Goal: Transaction & Acquisition: Purchase product/service

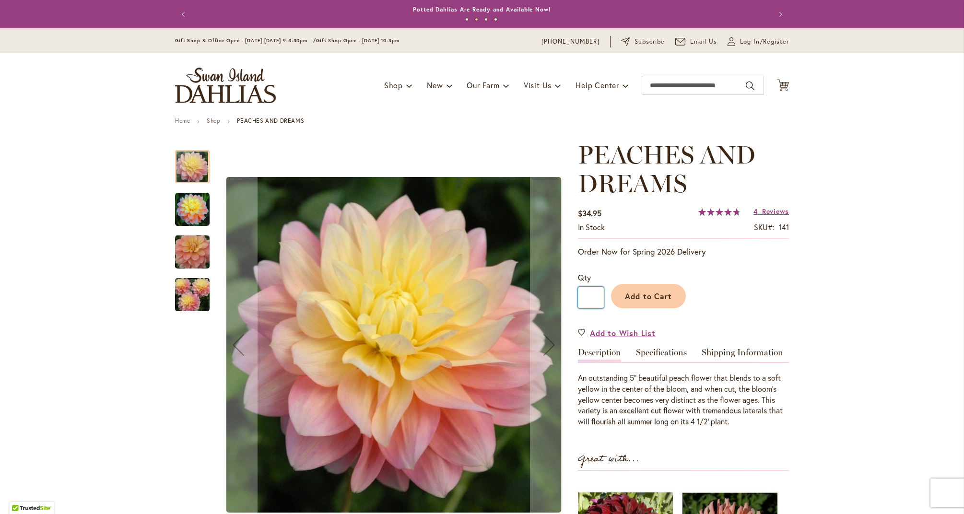
click at [597, 293] on input "*" at bounding box center [591, 298] width 26 height 22
type input "*"
click at [656, 294] on span "Add to Cart" at bounding box center [648, 296] width 47 height 10
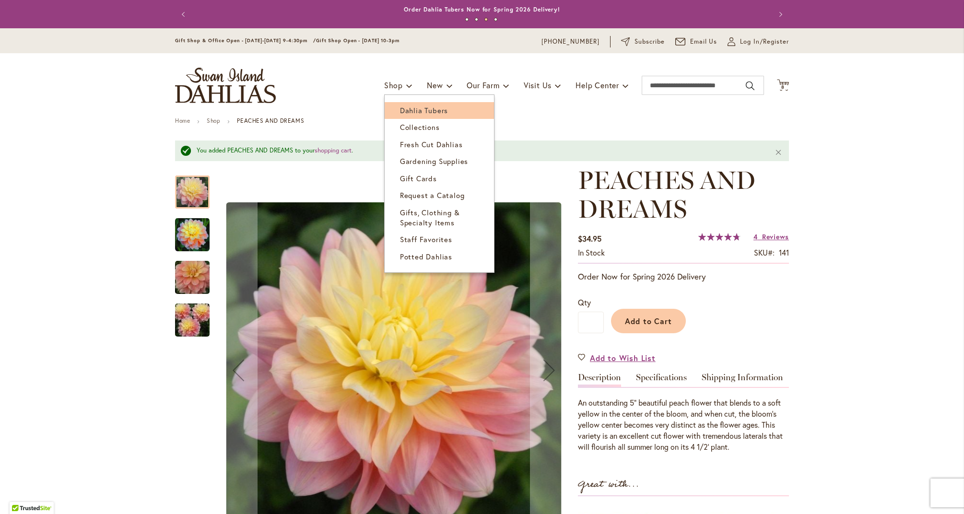
click at [416, 110] on span "Dahlia Tubers" at bounding box center [424, 111] width 48 height 10
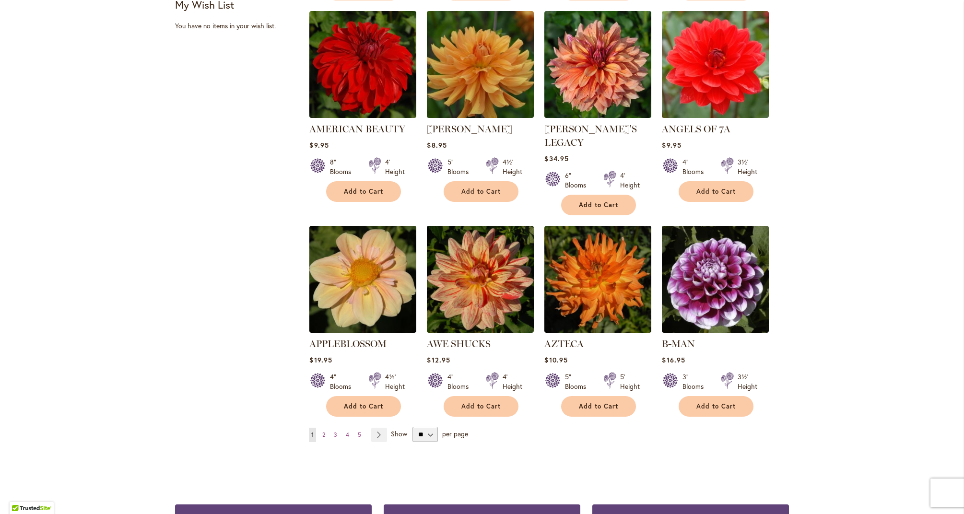
scroll to position [633, 0]
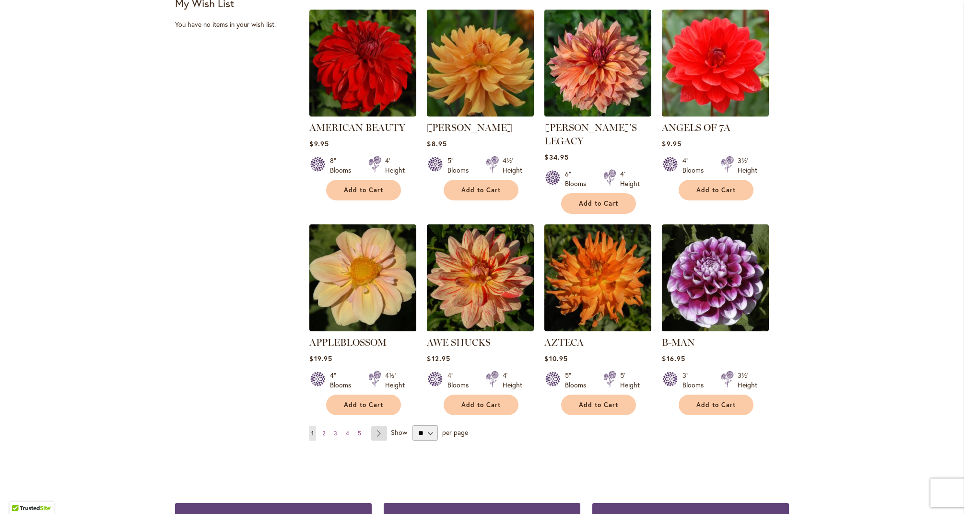
click at [381, 427] on link "Page Next" at bounding box center [379, 434] width 16 height 14
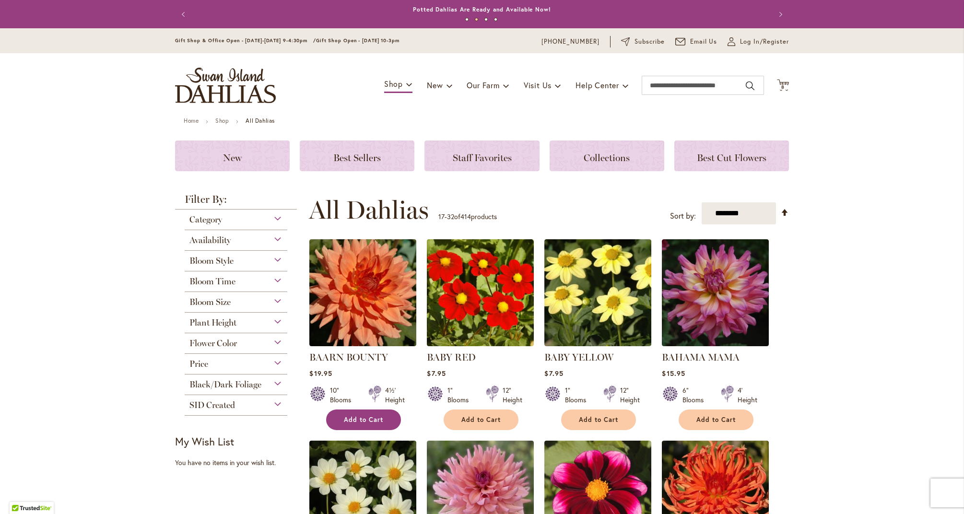
click at [371, 418] on span "Add to Cart" at bounding box center [363, 420] width 39 height 8
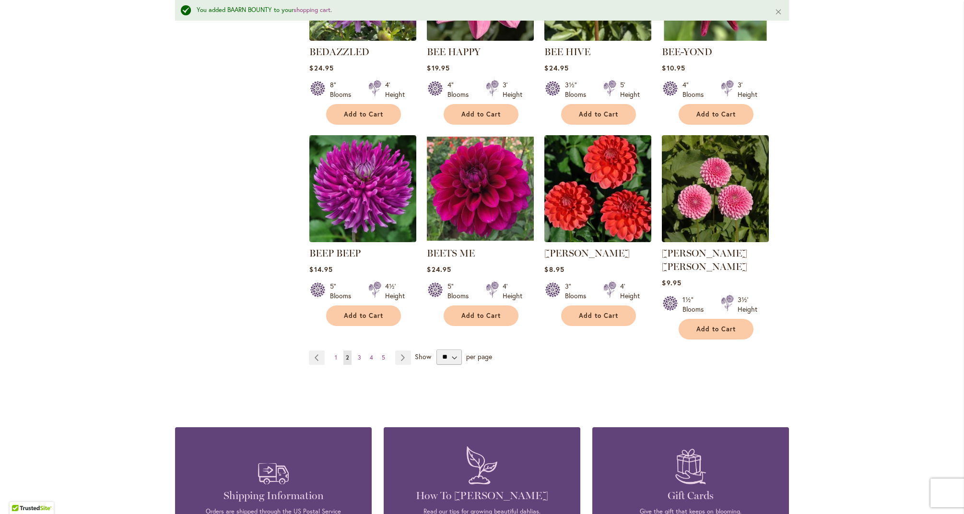
scroll to position [739, 0]
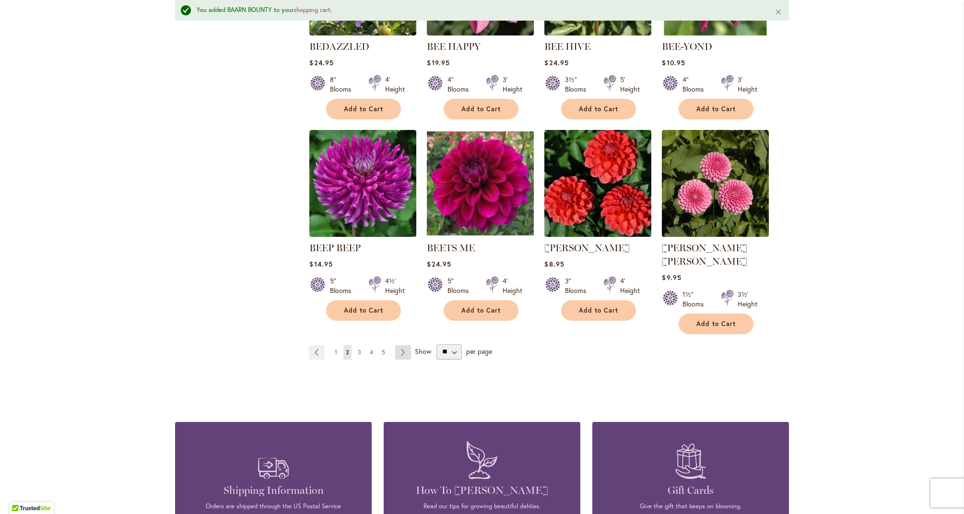
click at [406, 345] on link "Page Next" at bounding box center [403, 352] width 16 height 14
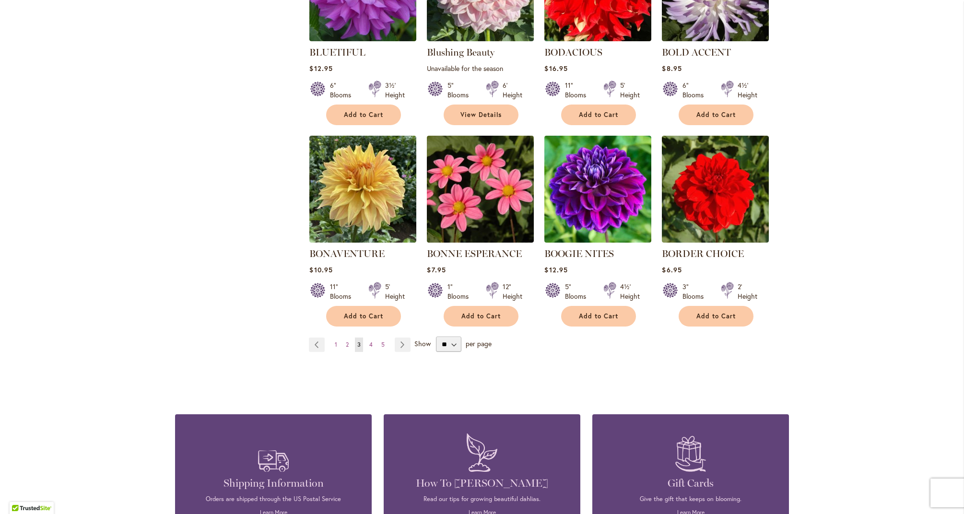
scroll to position [709, 0]
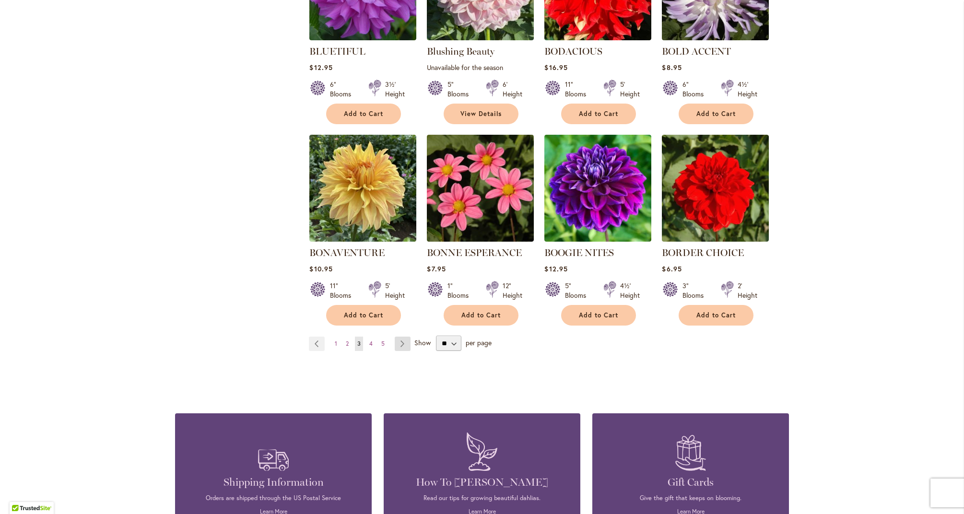
click at [405, 342] on link "Page Next" at bounding box center [403, 344] width 16 height 14
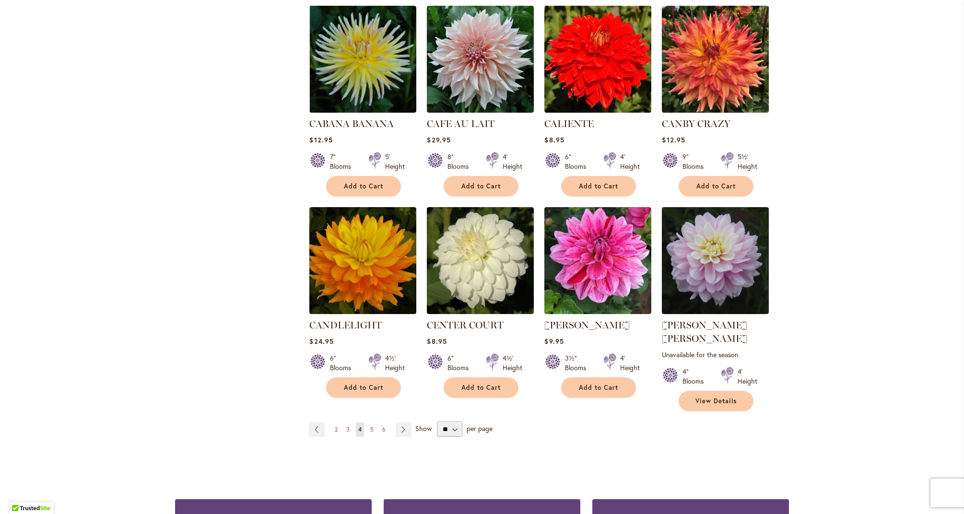
scroll to position [651, 0]
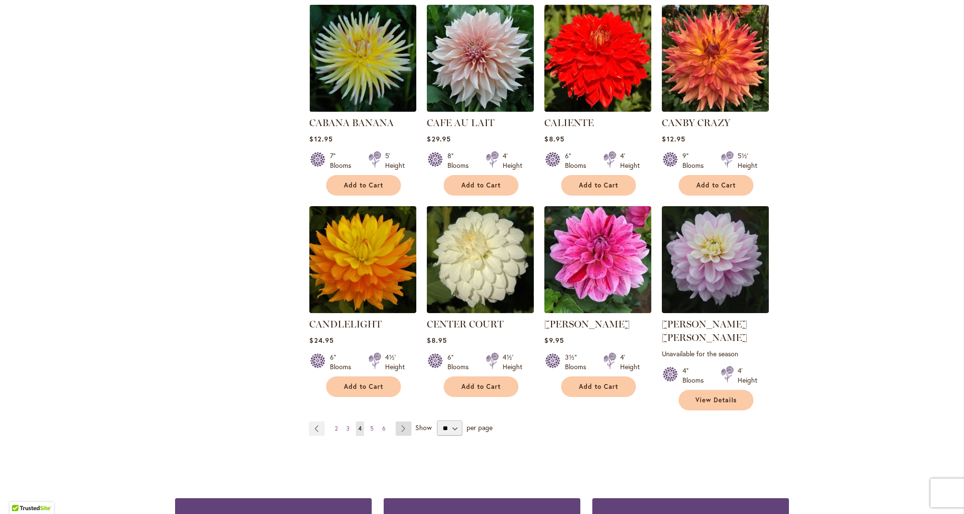
click at [406, 422] on link "Page Next" at bounding box center [404, 429] width 16 height 14
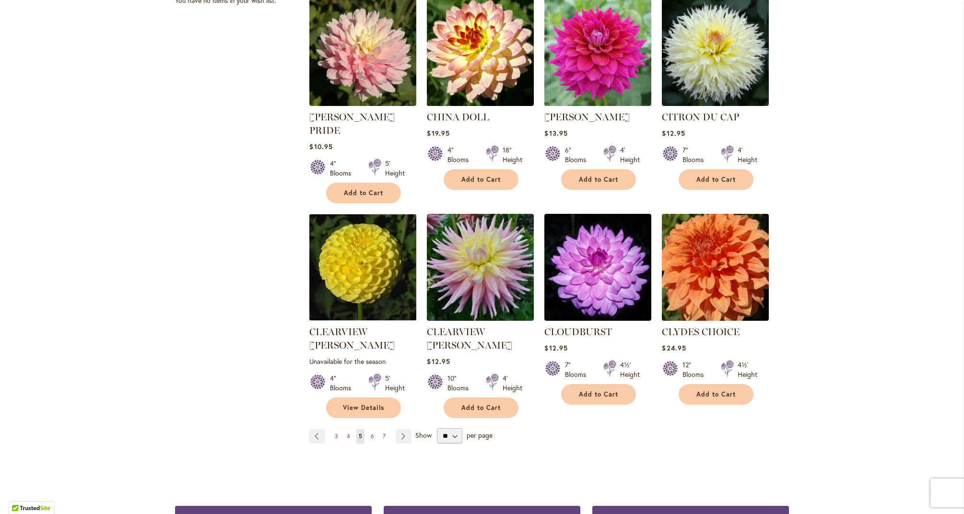
scroll to position [661, 0]
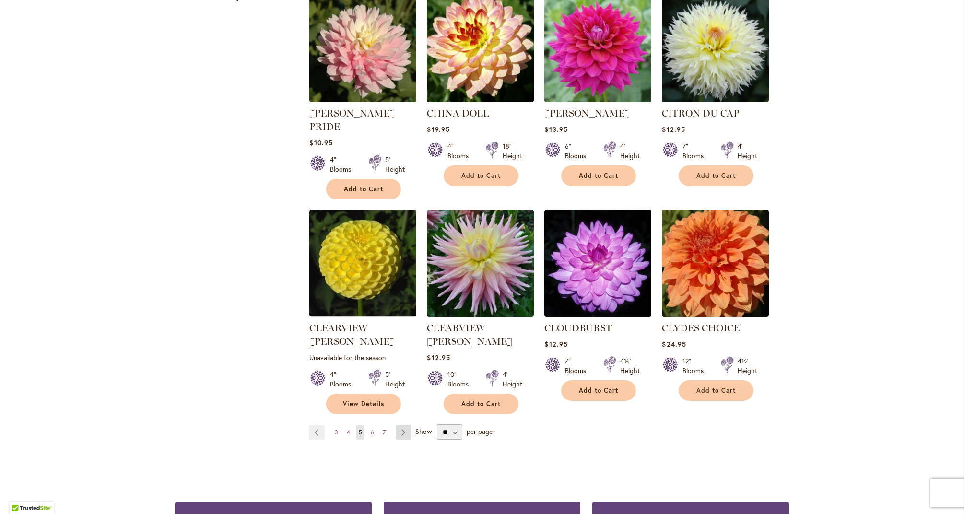
click at [404, 426] on link "Page Next" at bounding box center [404, 433] width 16 height 14
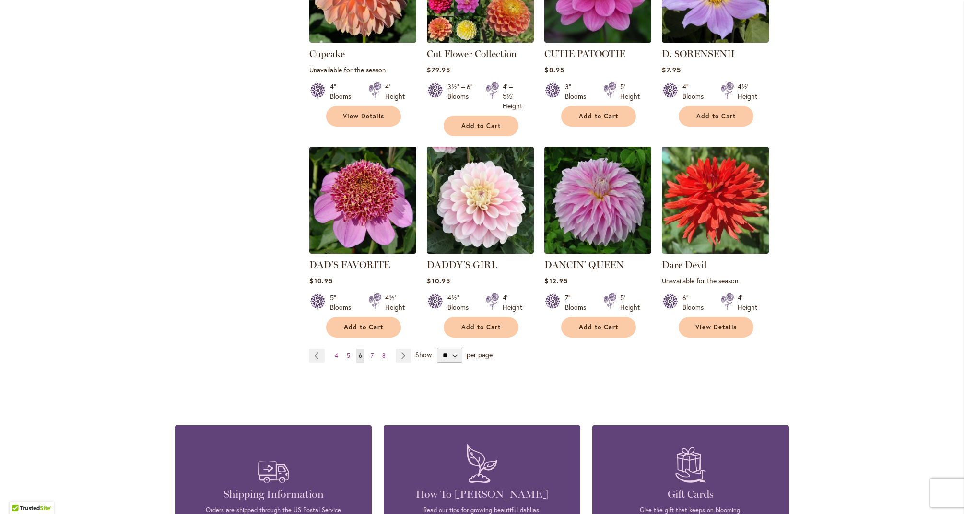
scroll to position [744, 0]
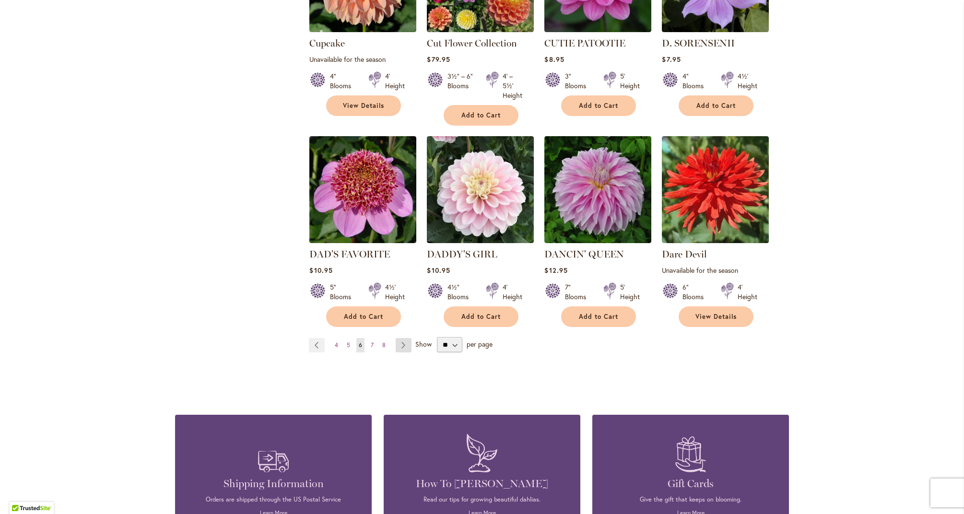
click at [400, 338] on link "Page Next" at bounding box center [404, 345] width 16 height 14
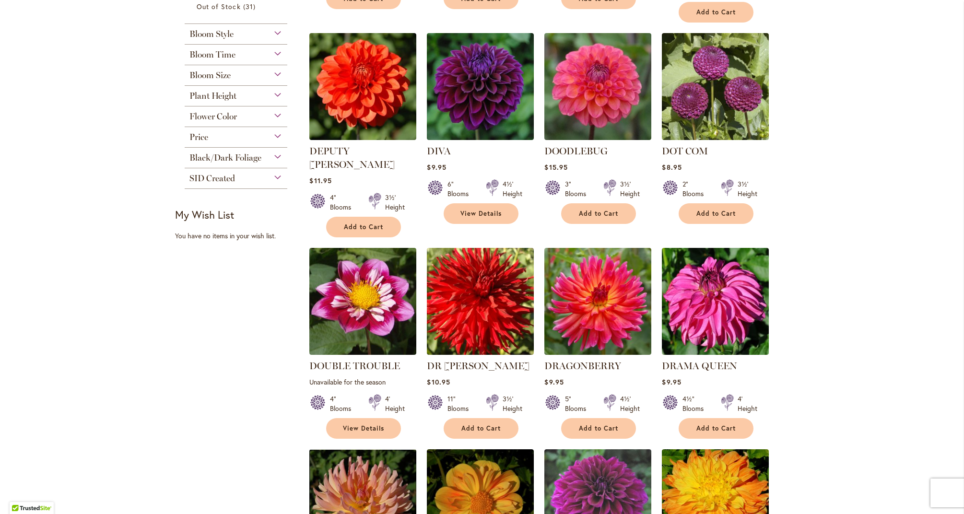
scroll to position [437, 0]
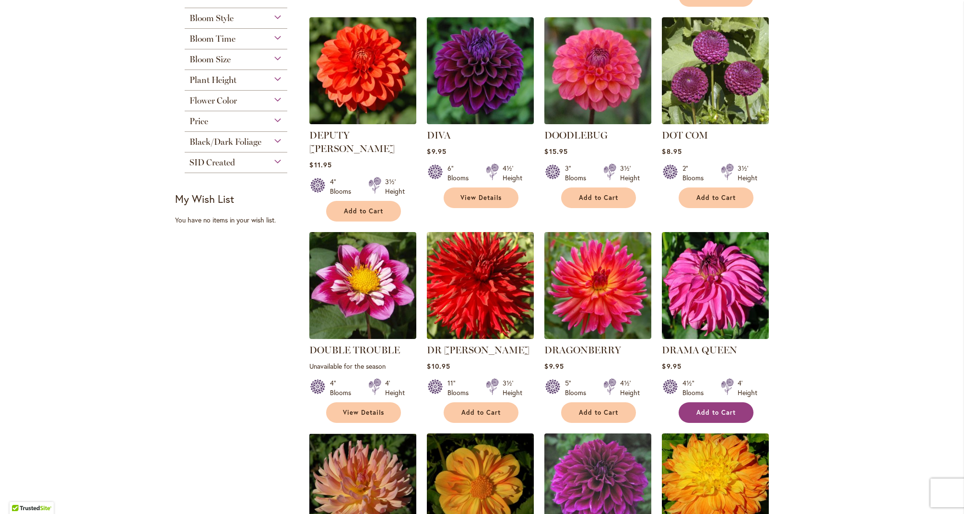
click at [733, 409] on span "Add to Cart" at bounding box center [716, 413] width 39 height 8
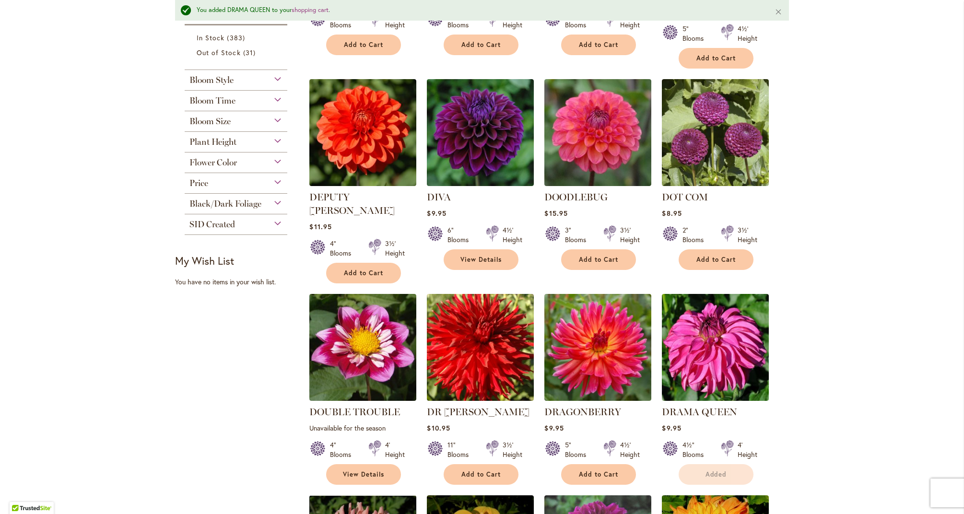
scroll to position [383, 0]
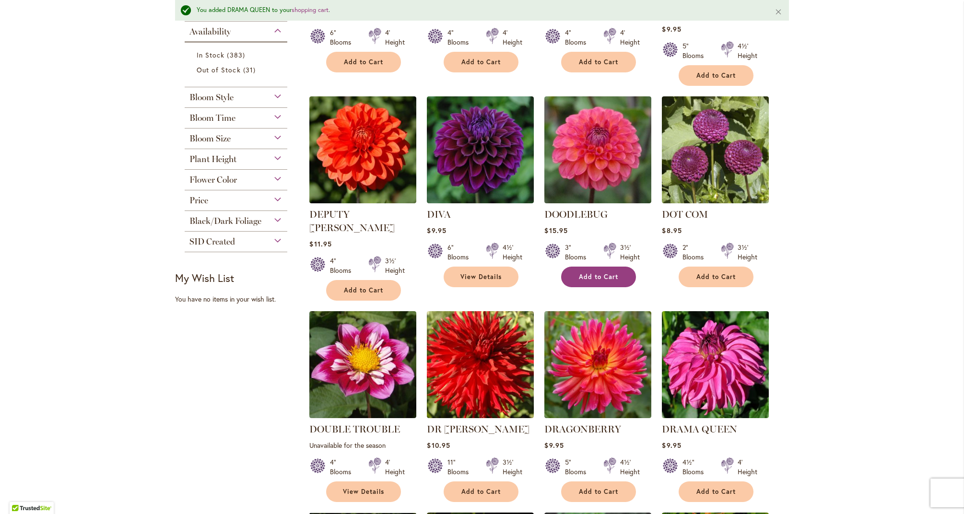
click at [608, 273] on span "Add to Cart" at bounding box center [598, 277] width 39 height 8
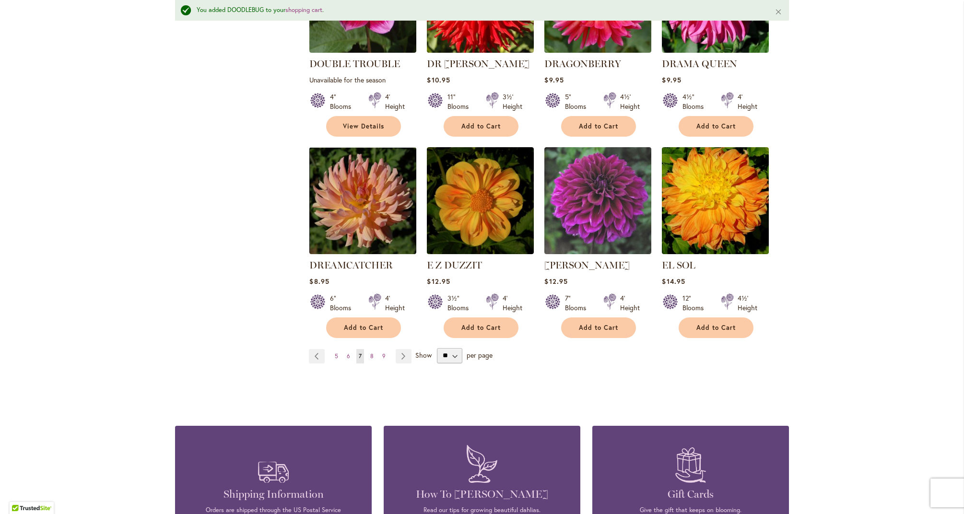
scroll to position [748, 0]
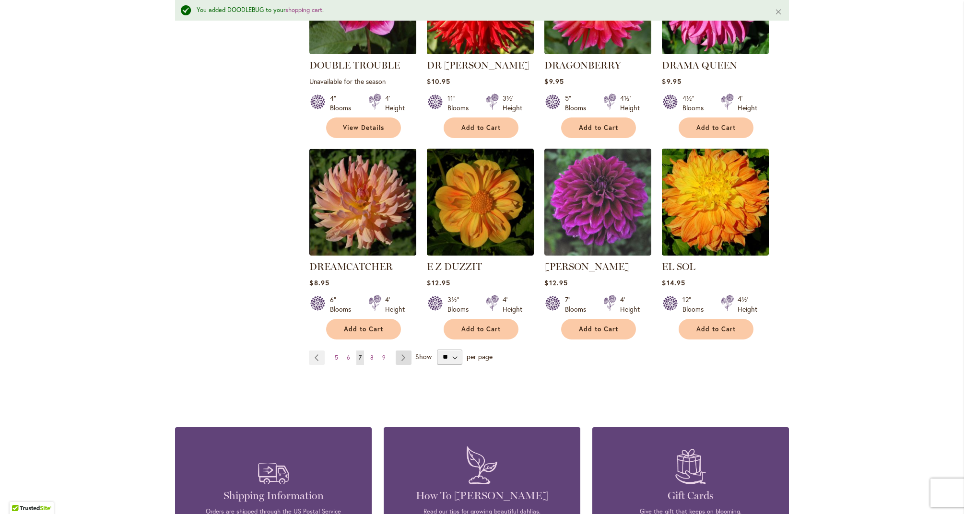
click at [404, 351] on link "Page Next" at bounding box center [404, 358] width 16 height 14
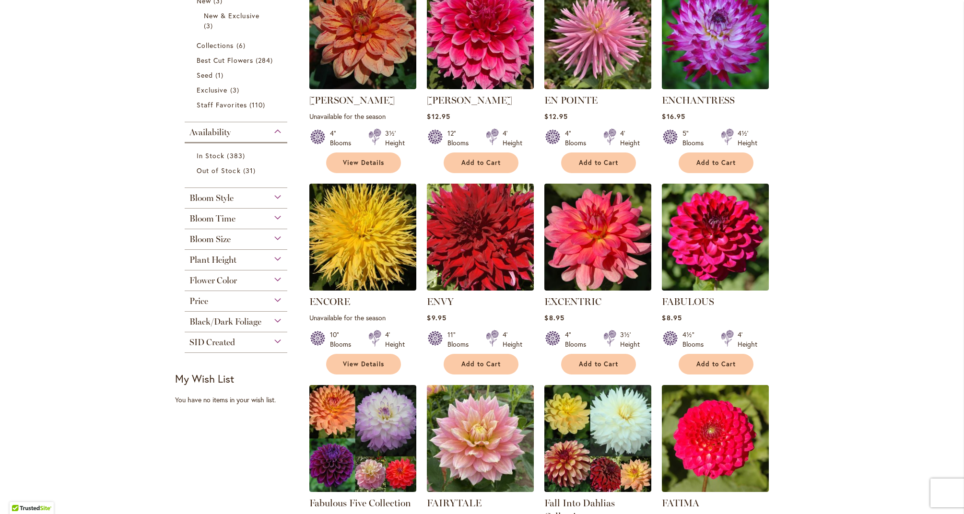
scroll to position [272, 0]
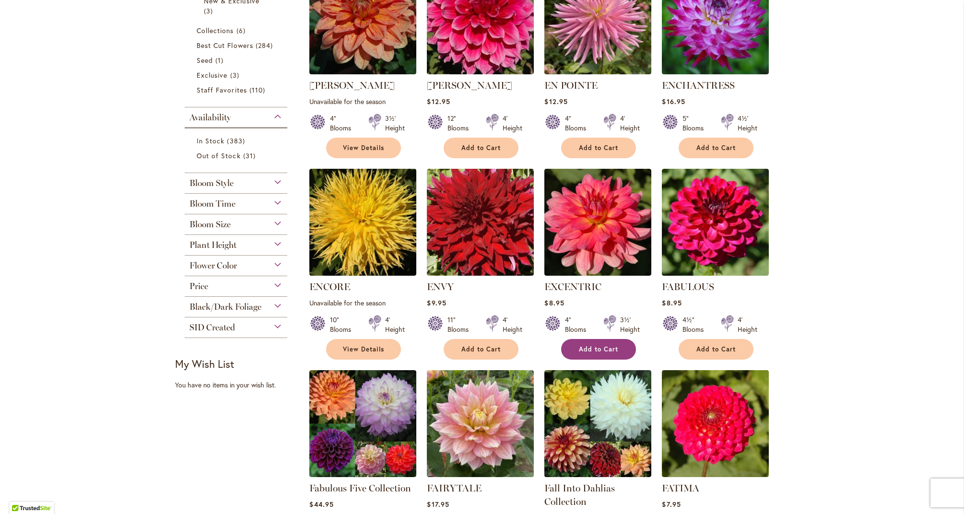
click at [598, 346] on span "Add to Cart" at bounding box center [598, 349] width 39 height 8
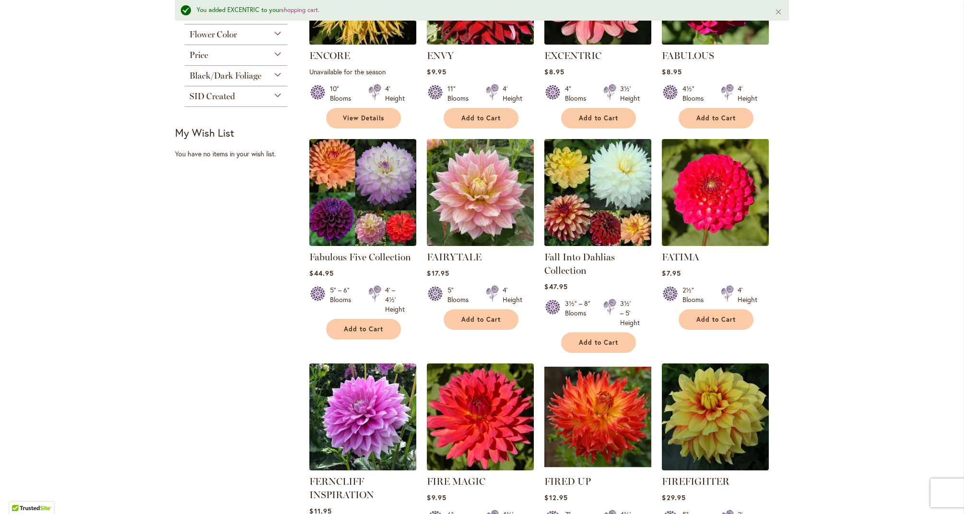
scroll to position [576, 0]
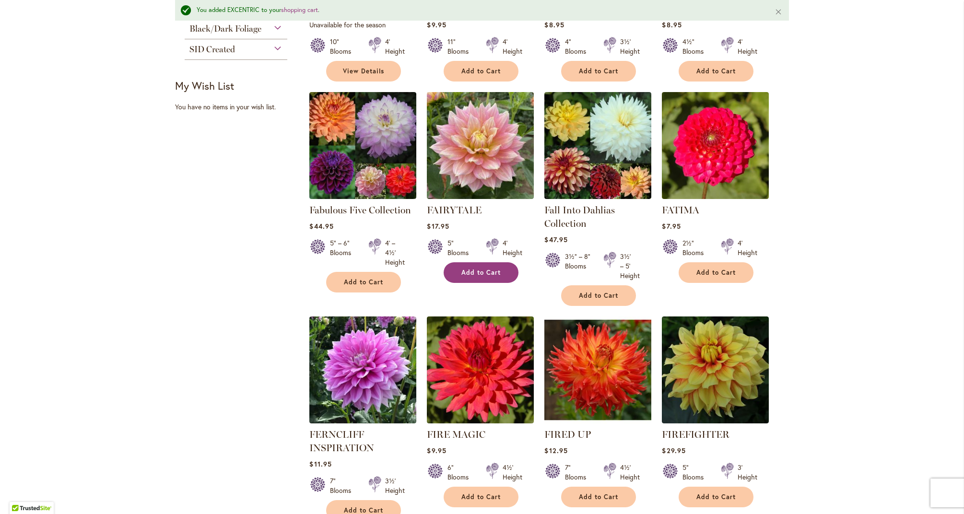
click at [488, 269] on span "Add to Cart" at bounding box center [481, 273] width 39 height 8
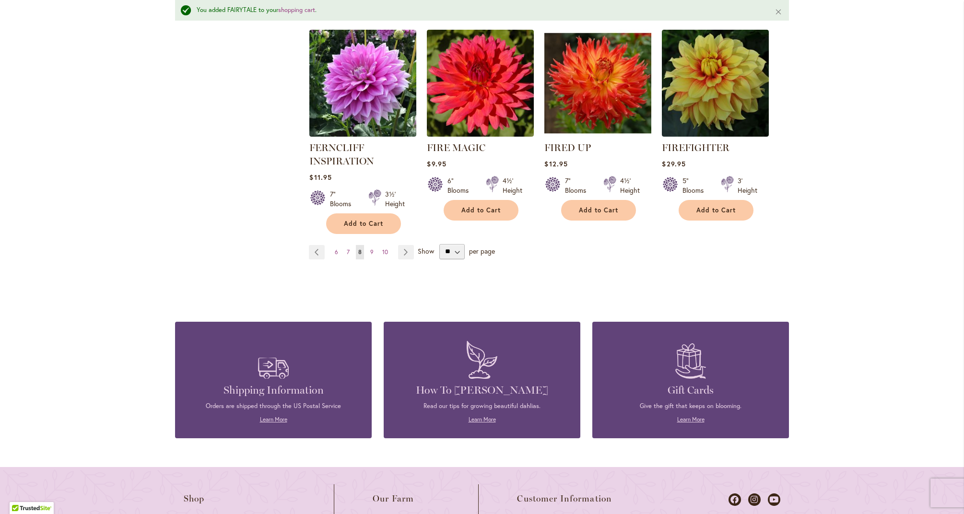
scroll to position [872, 0]
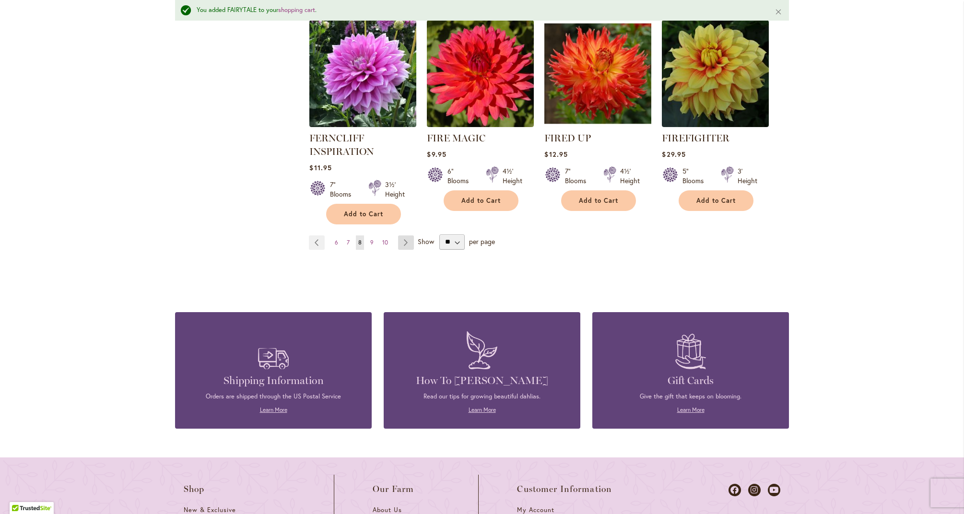
click at [405, 239] on link "Page Next" at bounding box center [406, 243] width 16 height 14
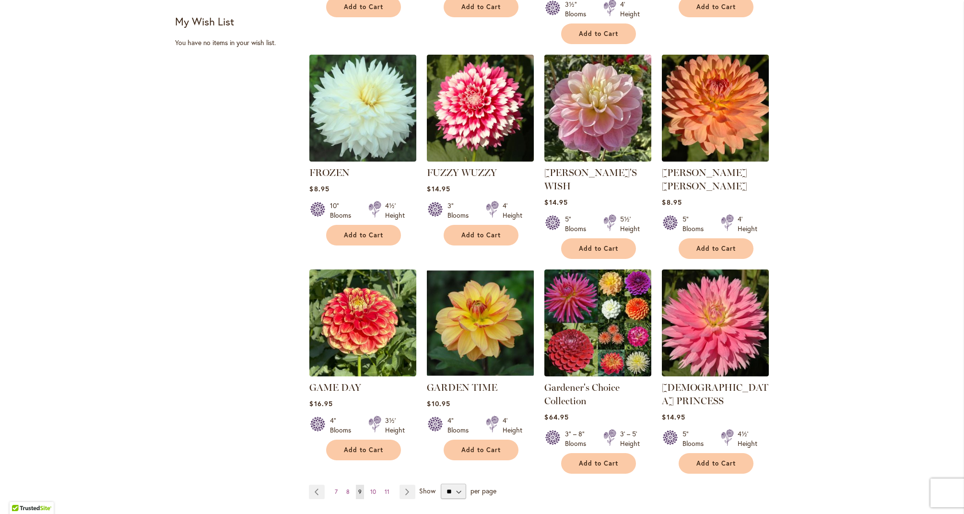
scroll to position [622, 0]
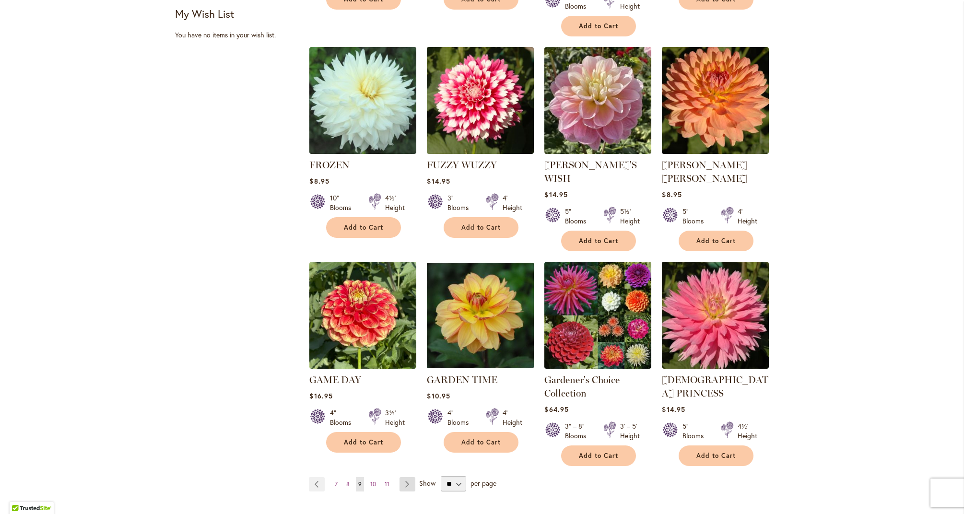
click at [411, 477] on link "Page Next" at bounding box center [408, 484] width 16 height 14
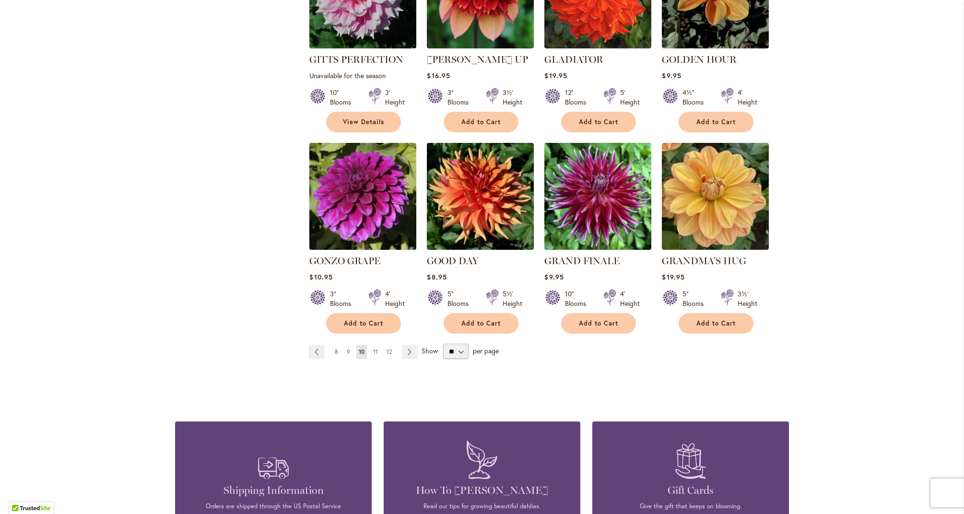
scroll to position [718, 0]
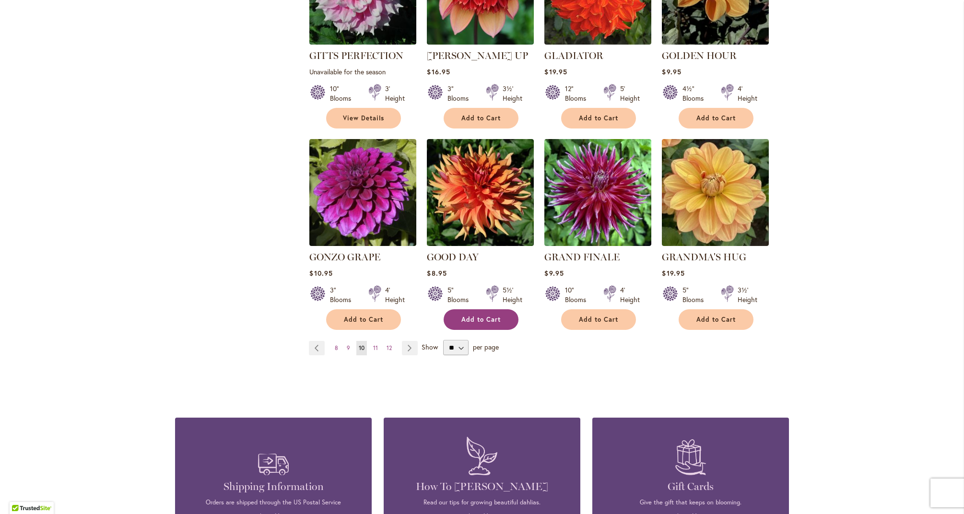
click at [474, 316] on span "Add to Cart" at bounding box center [481, 320] width 39 height 8
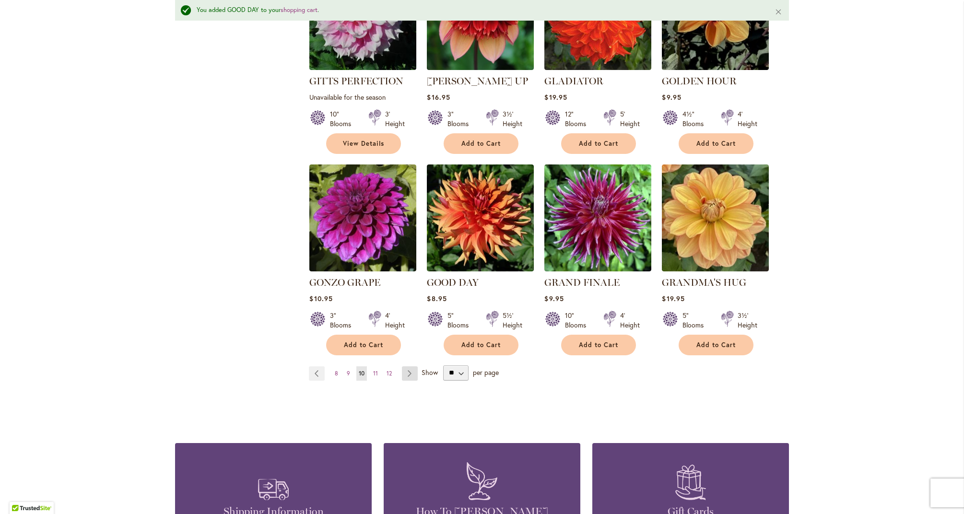
click at [410, 367] on link "Page Next" at bounding box center [410, 374] width 16 height 14
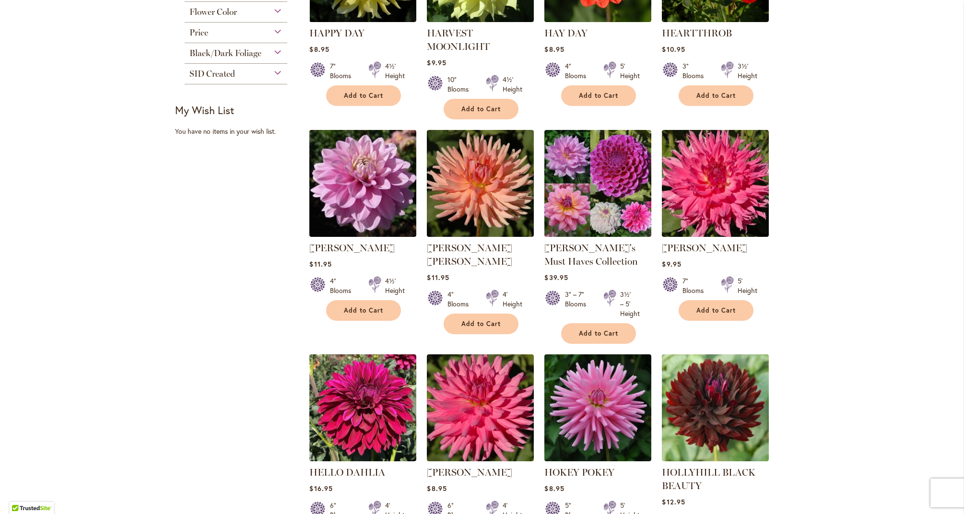
scroll to position [532, 0]
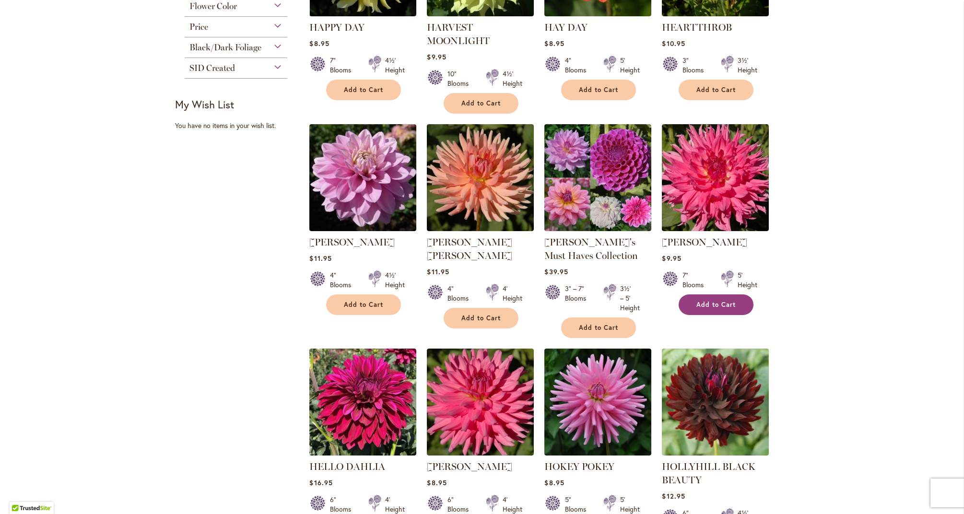
click at [720, 304] on span "Add to Cart" at bounding box center [716, 305] width 39 height 8
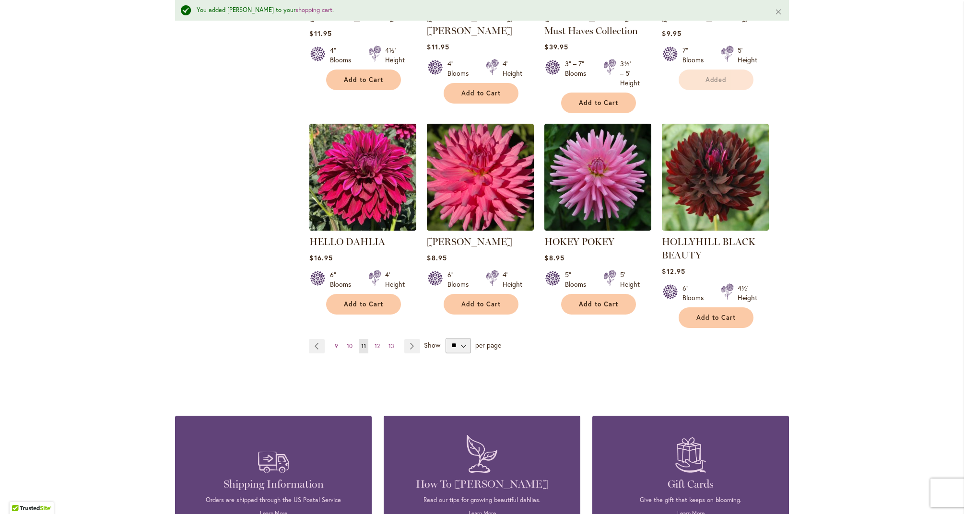
scroll to position [784, 0]
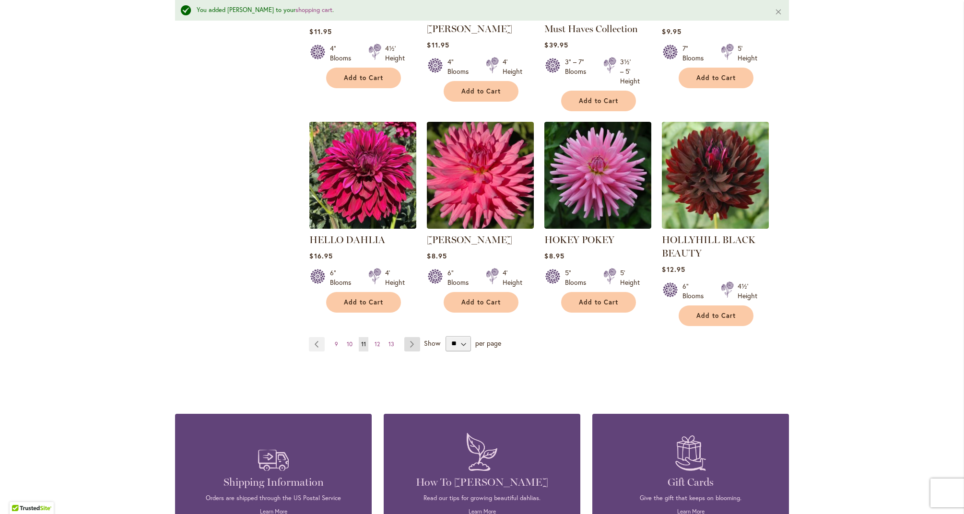
click at [413, 344] on link "Page Next" at bounding box center [412, 344] width 16 height 14
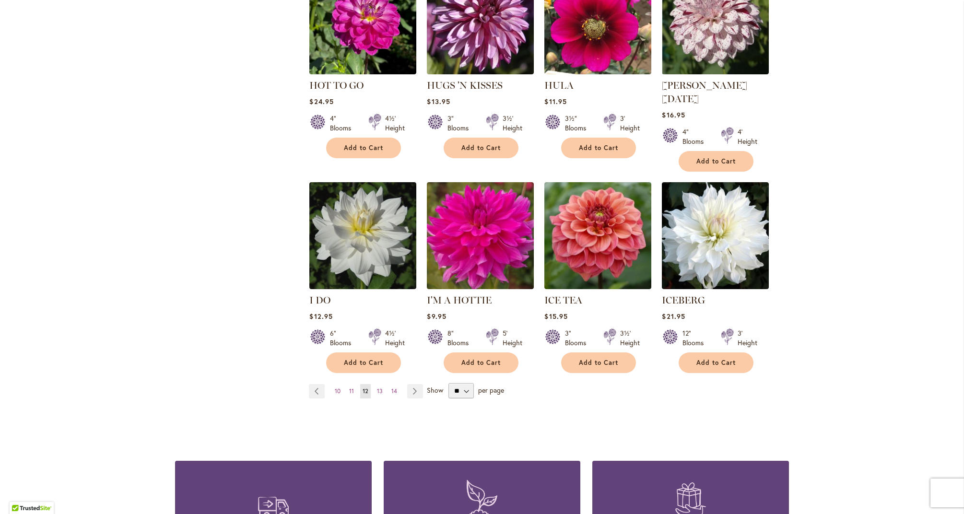
scroll to position [707, 0]
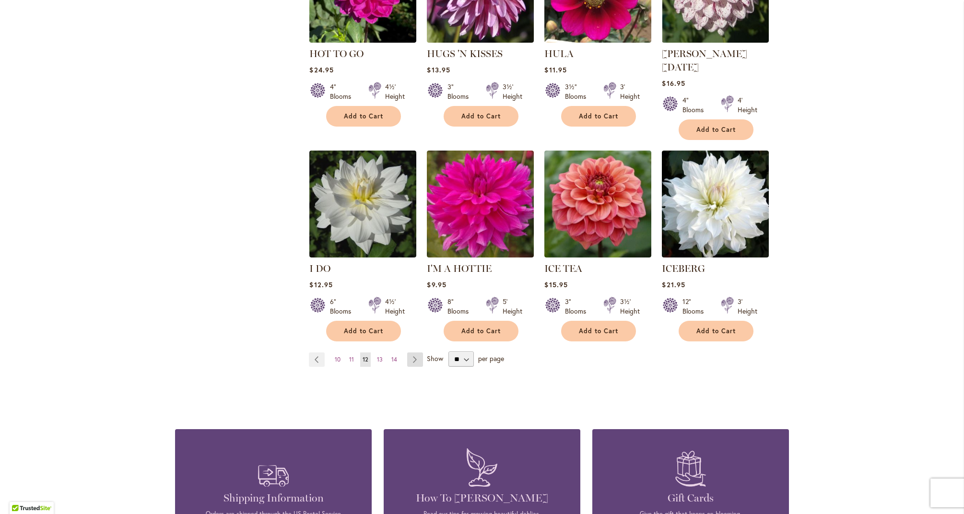
click at [416, 353] on link "Page Next" at bounding box center [415, 360] width 16 height 14
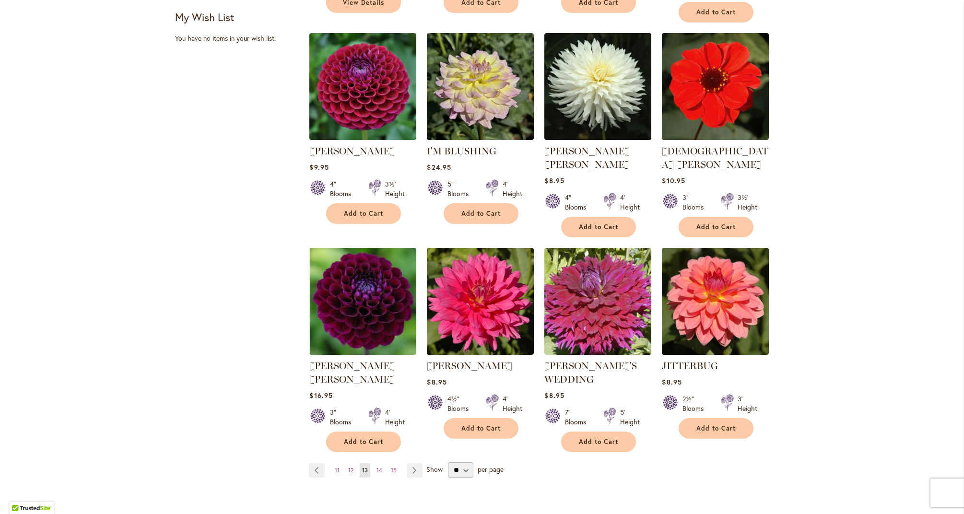
scroll to position [622, 0]
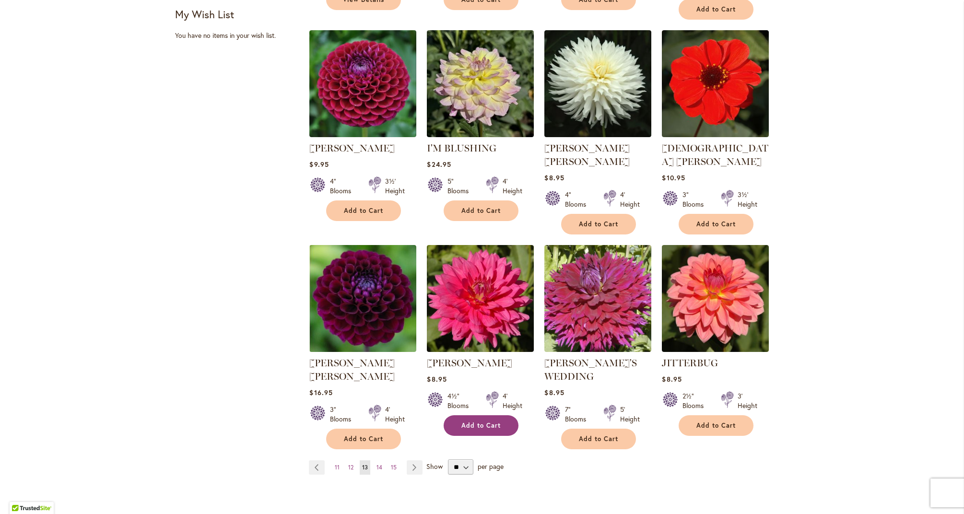
click at [499, 422] on span "Add to Cart" at bounding box center [481, 426] width 39 height 8
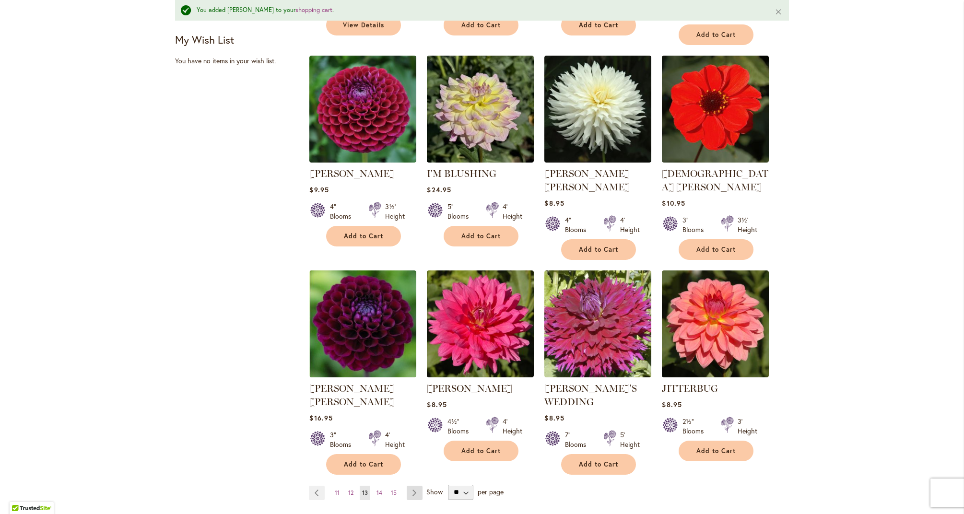
click at [414, 486] on link "Page Next" at bounding box center [415, 493] width 16 height 14
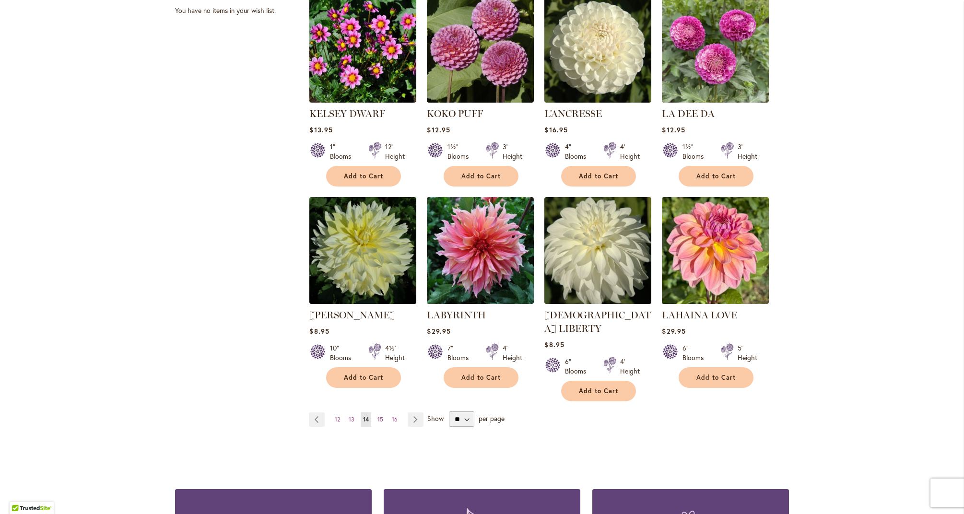
scroll to position [674, 0]
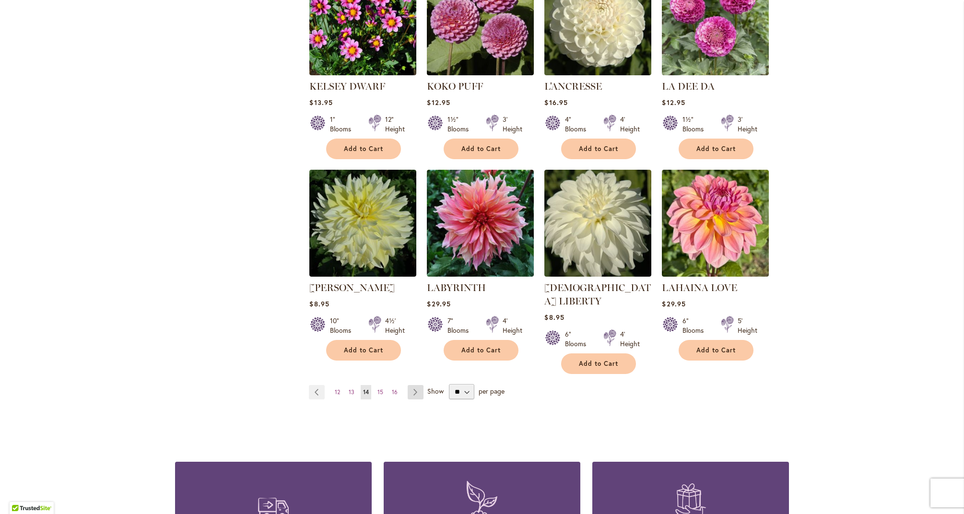
click at [411, 385] on link "Page Next" at bounding box center [416, 392] width 16 height 14
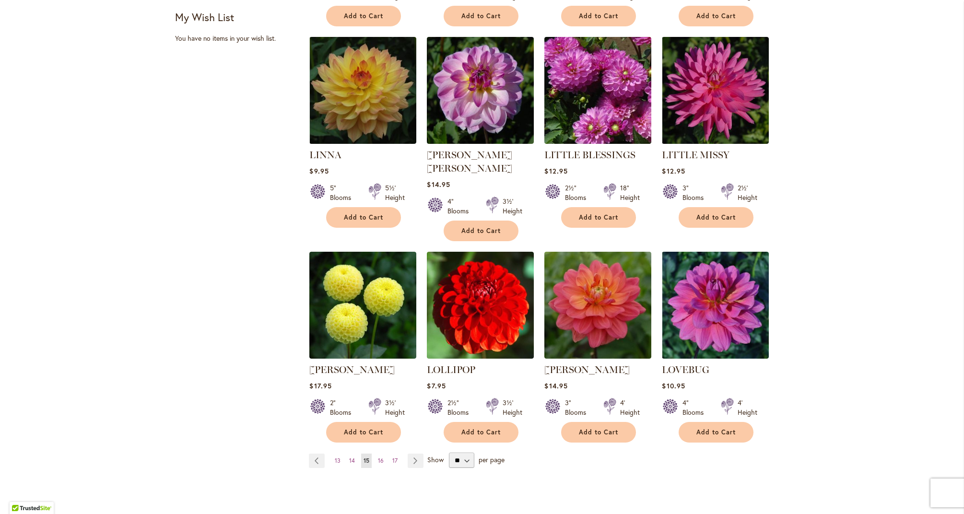
scroll to position [621, 0]
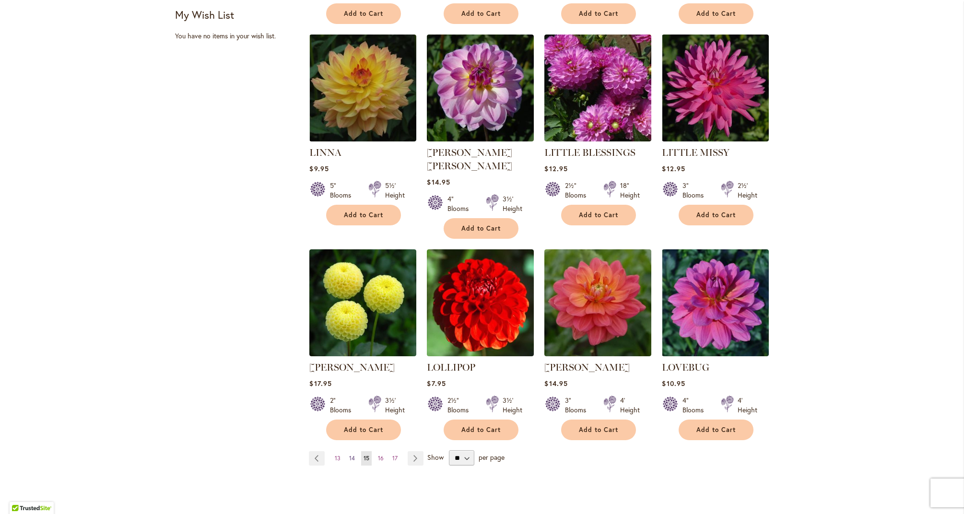
click at [351, 455] on span "14" at bounding box center [352, 458] width 6 height 7
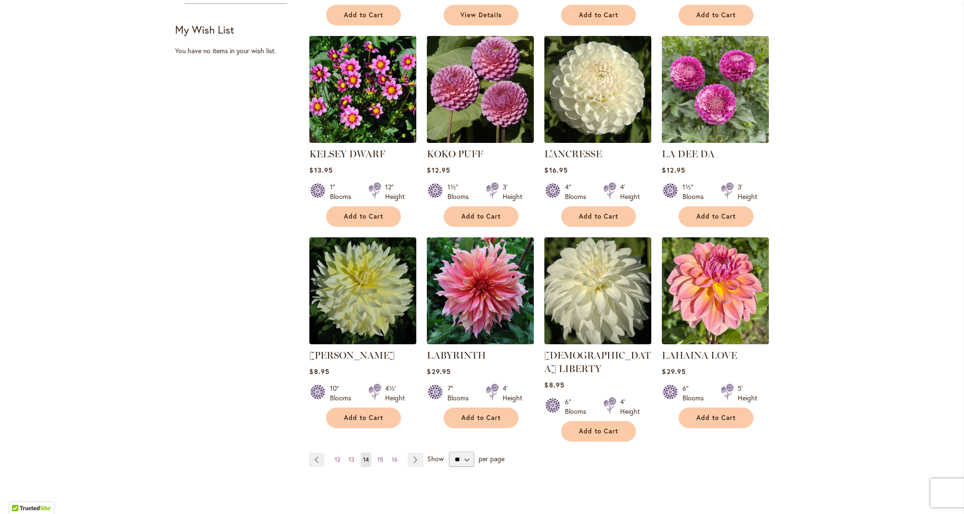
scroll to position [607, 0]
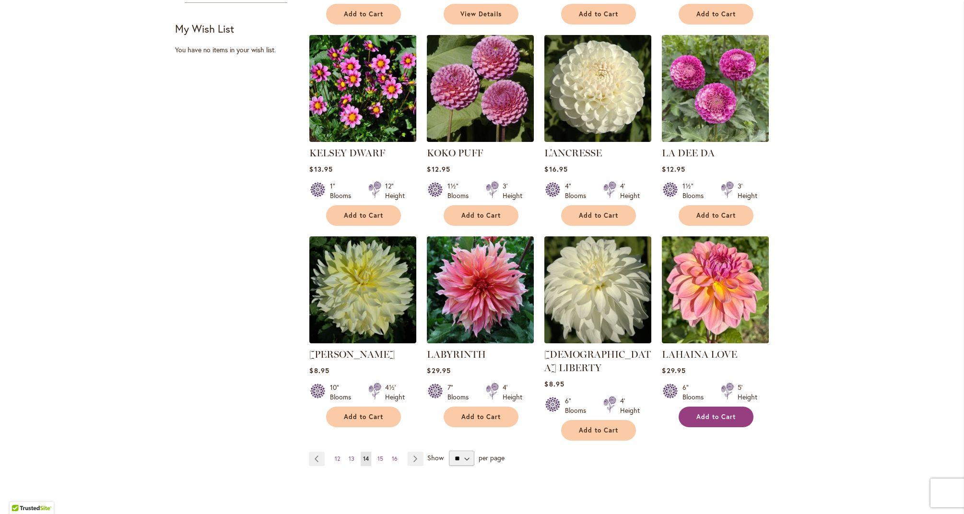
click at [721, 415] on span "Add to Cart" at bounding box center [716, 417] width 39 height 8
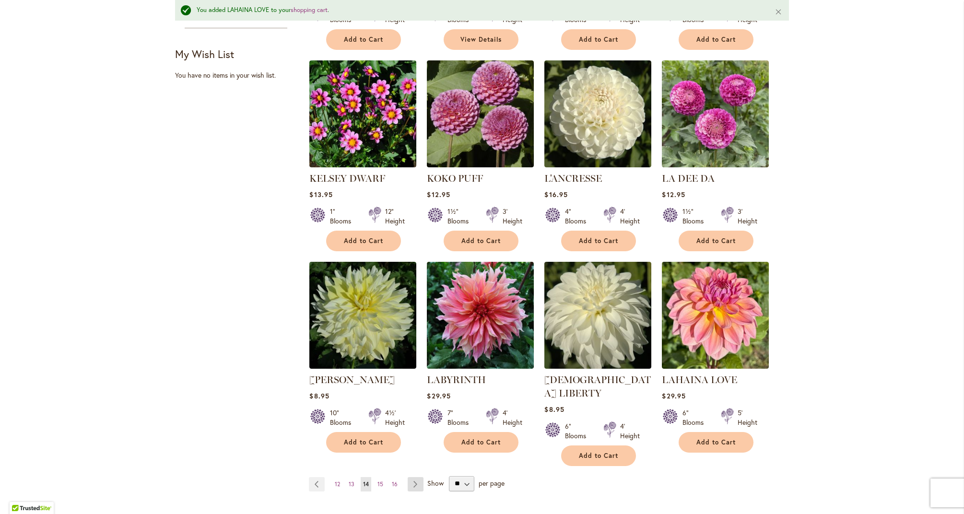
click at [416, 477] on link "Page Next" at bounding box center [416, 484] width 16 height 14
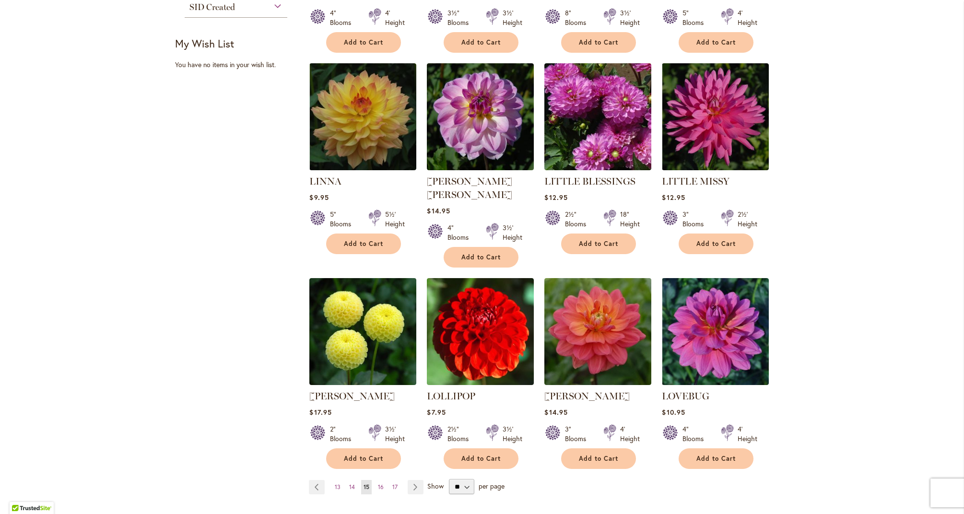
scroll to position [593, 0]
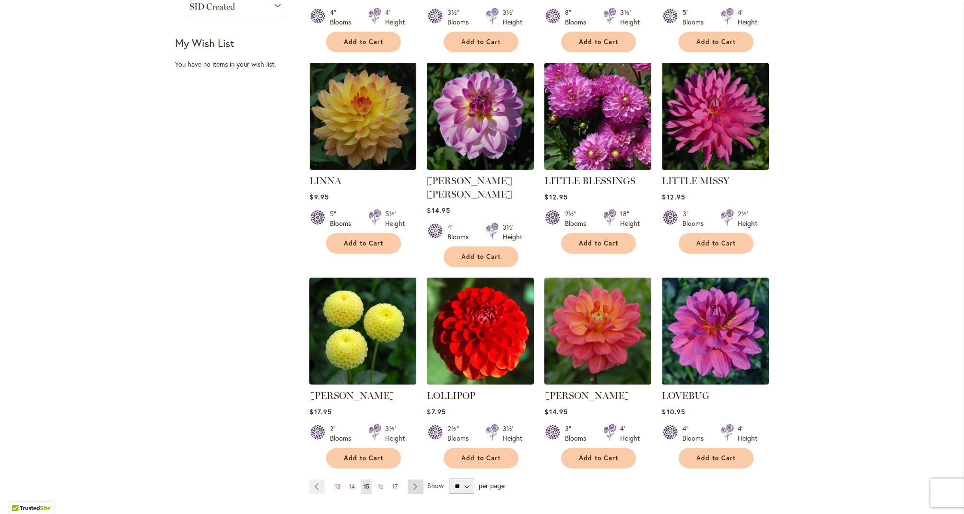
click at [417, 480] on link "Page Next" at bounding box center [416, 487] width 16 height 14
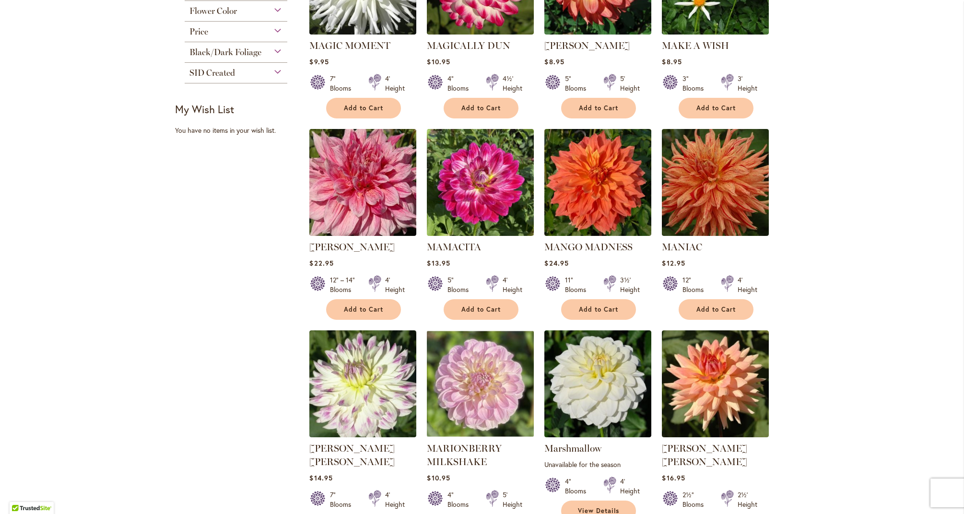
scroll to position [530, 0]
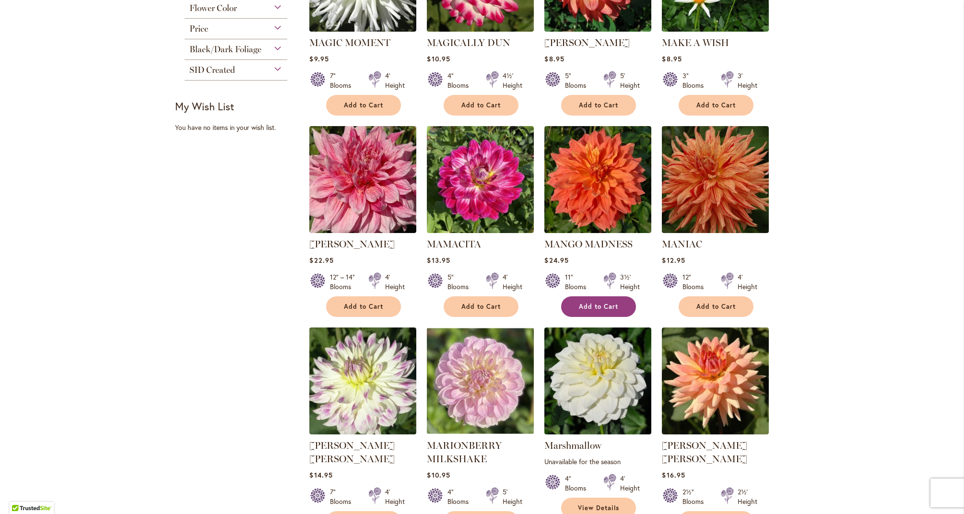
click at [617, 303] on span "Add to Cart" at bounding box center [598, 307] width 39 height 8
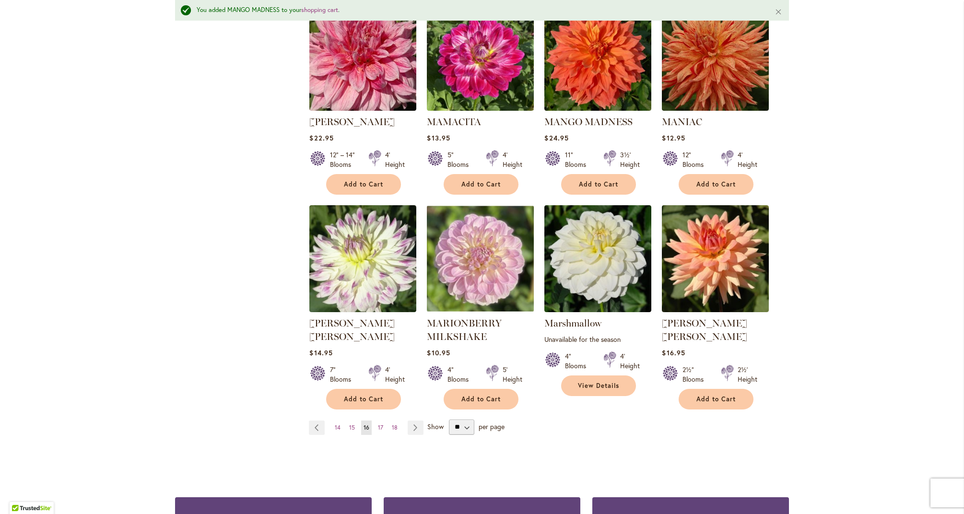
scroll to position [678, 0]
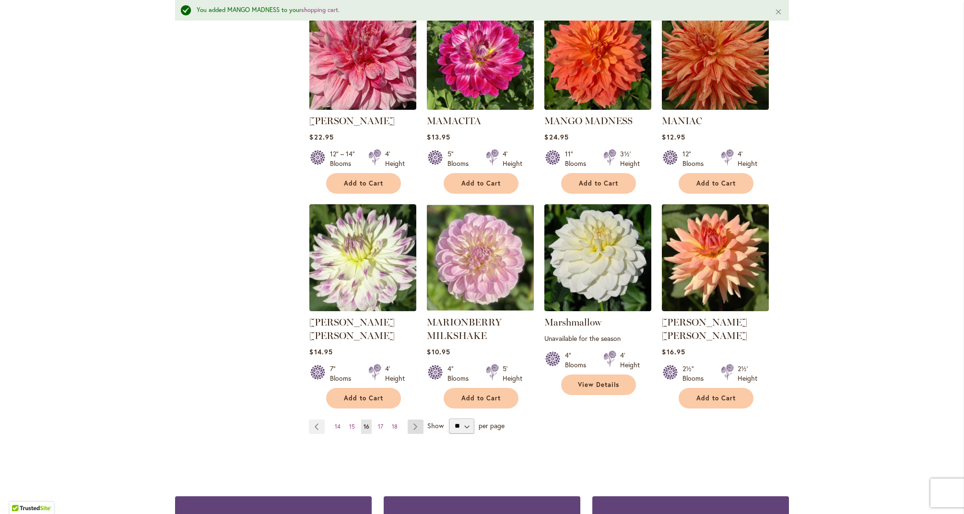
click at [415, 420] on link "Page Next" at bounding box center [416, 427] width 16 height 14
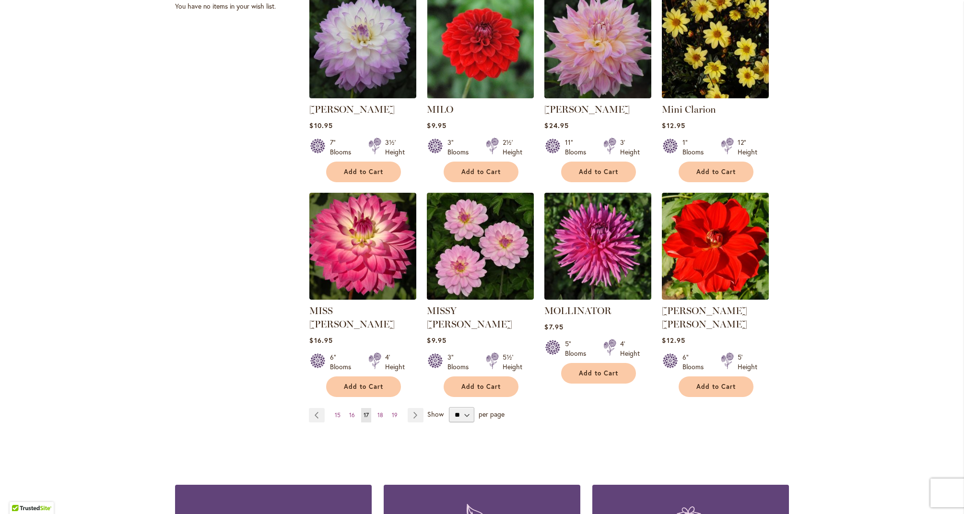
scroll to position [653, 0]
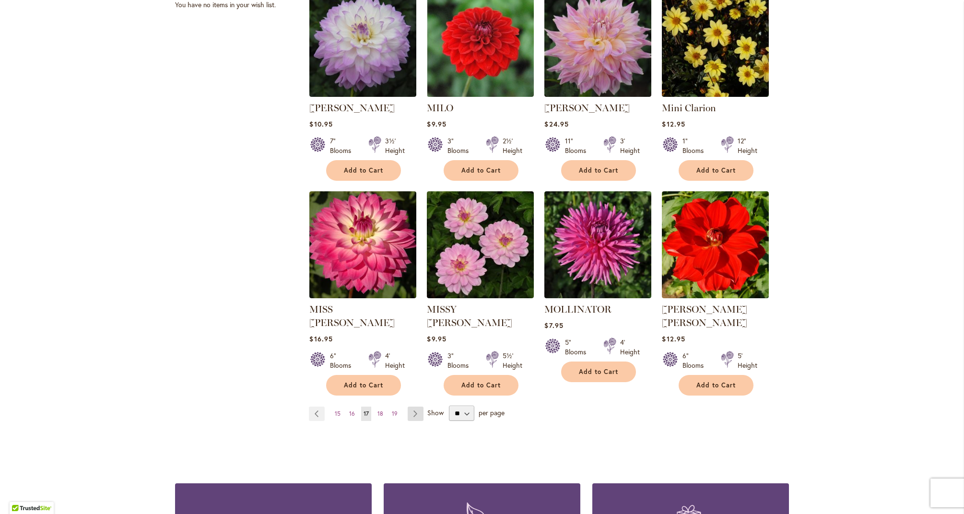
click at [414, 407] on link "Page Next" at bounding box center [416, 414] width 16 height 14
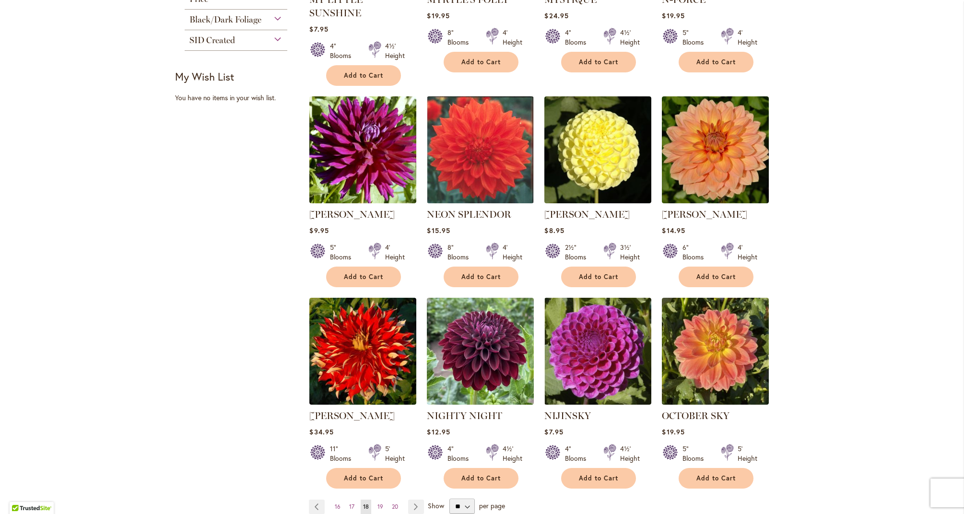
scroll to position [560, 0]
click at [416, 499] on link "Page Next" at bounding box center [416, 506] width 16 height 14
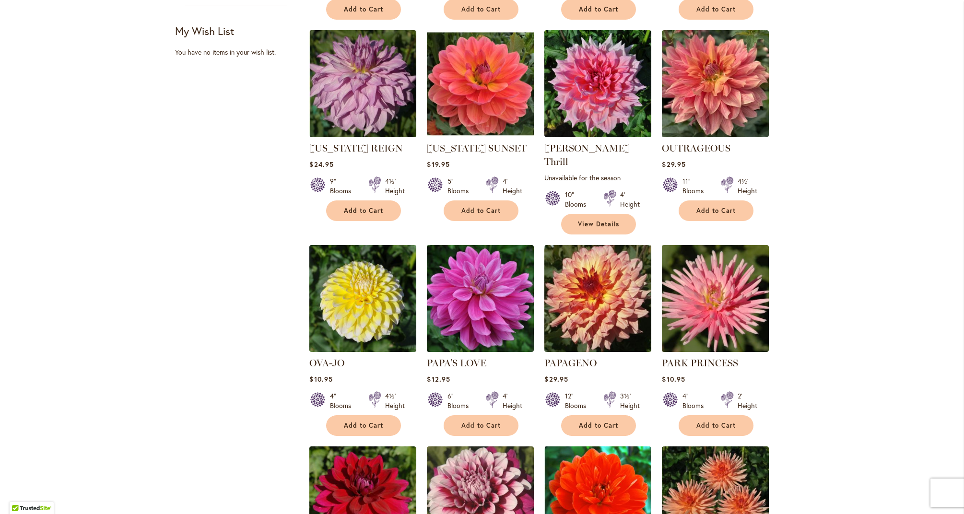
scroll to position [413, 0]
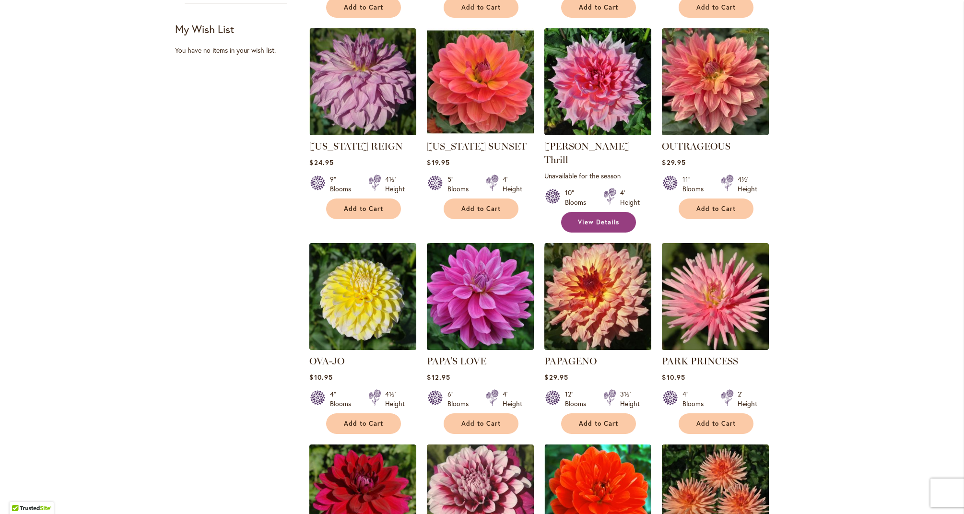
click at [613, 218] on span "View Details" at bounding box center [598, 222] width 41 height 8
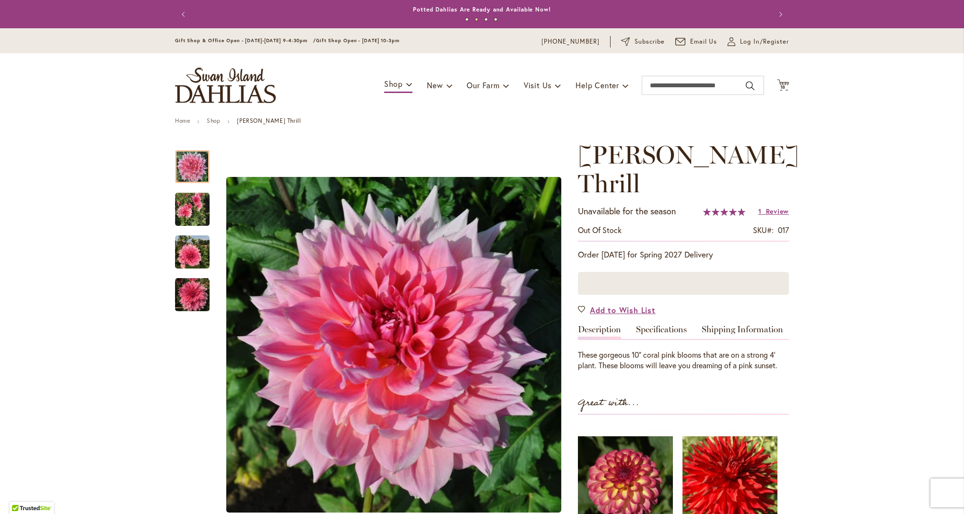
click at [681, 272] on div at bounding box center [683, 283] width 211 height 23
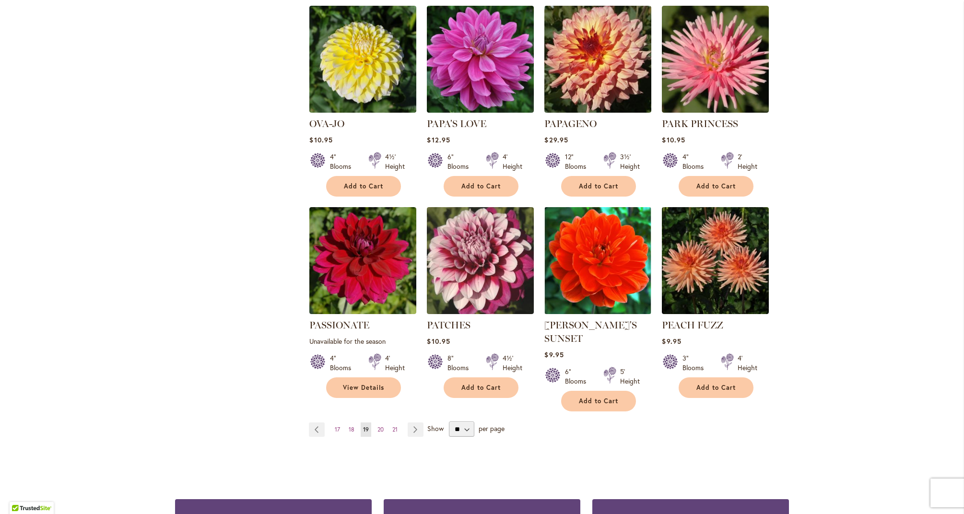
scroll to position [651, 0]
click at [417, 422] on link "Page Next" at bounding box center [416, 429] width 16 height 14
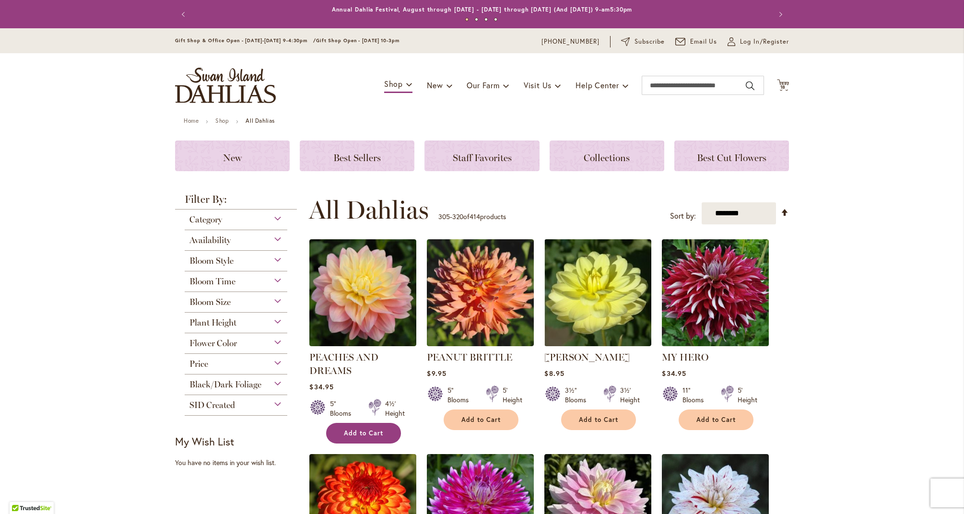
scroll to position [0, 0]
click at [367, 429] on span "Add to Cart" at bounding box center [363, 433] width 39 height 8
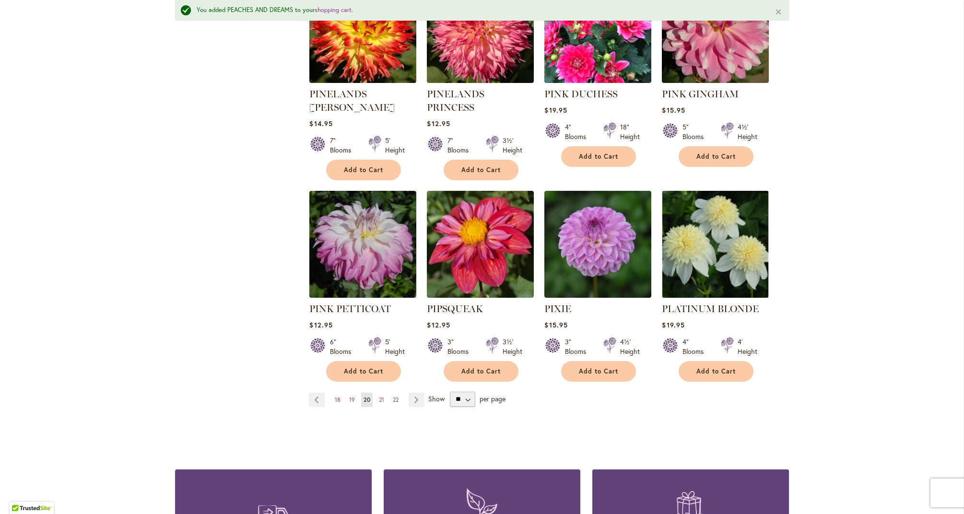
scroll to position [722, 0]
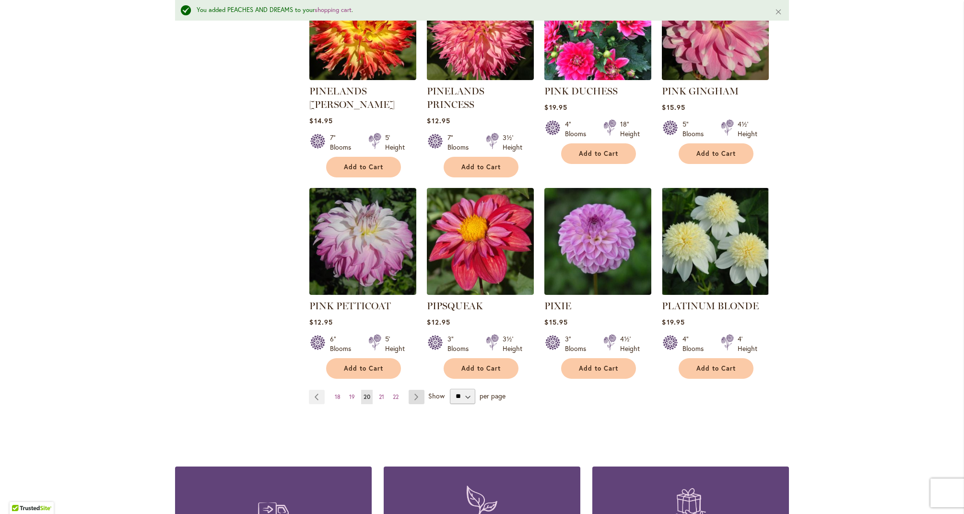
click at [420, 390] on link "Page Next" at bounding box center [417, 397] width 16 height 14
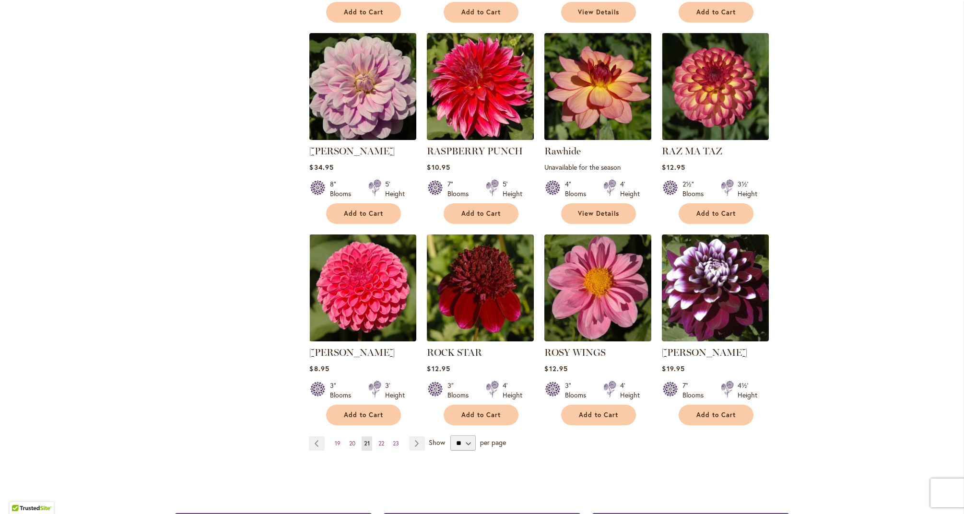
scroll to position [632, 0]
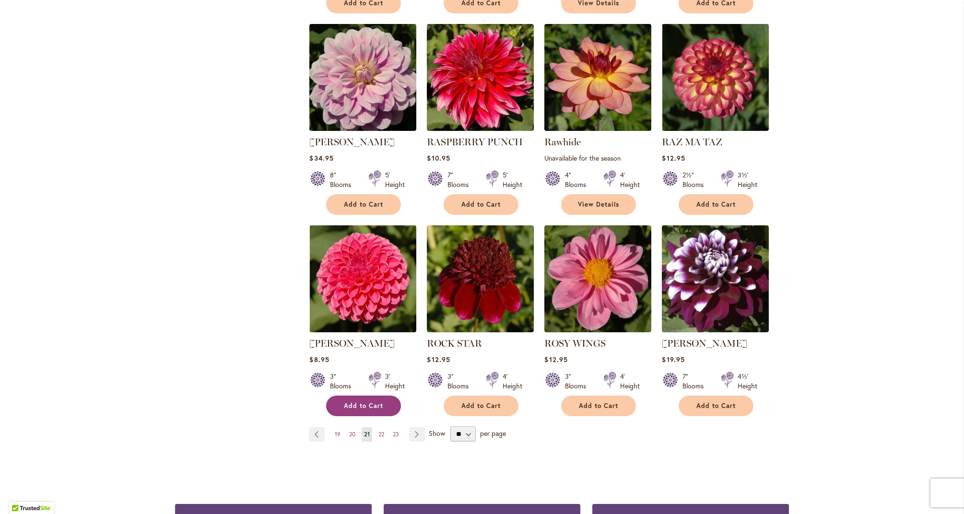
click at [381, 404] on span "Add to Cart" at bounding box center [363, 406] width 39 height 8
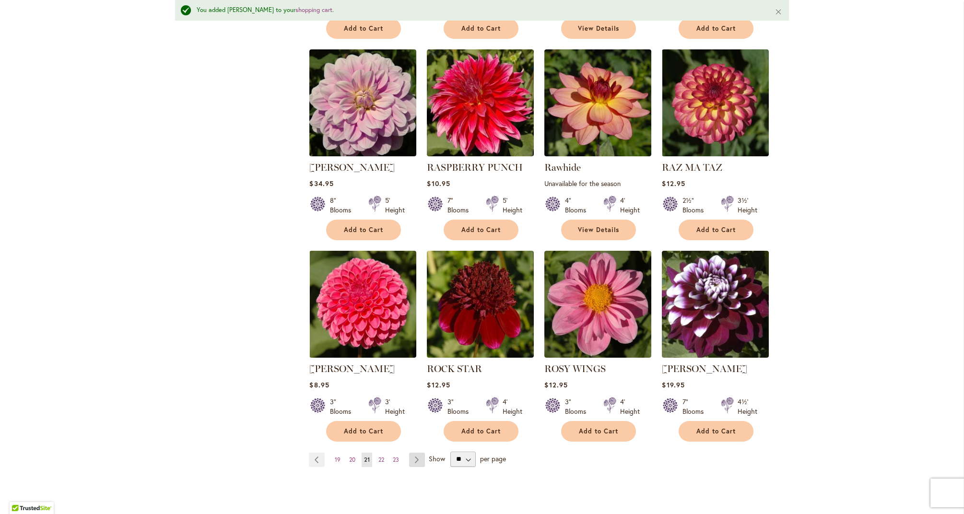
click at [420, 458] on link "Page Next" at bounding box center [417, 460] width 16 height 14
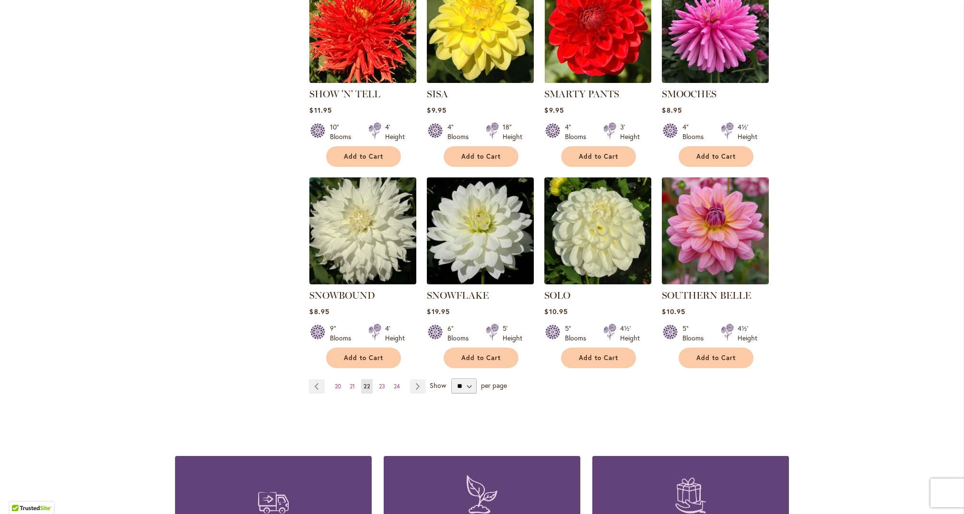
scroll to position [694, 0]
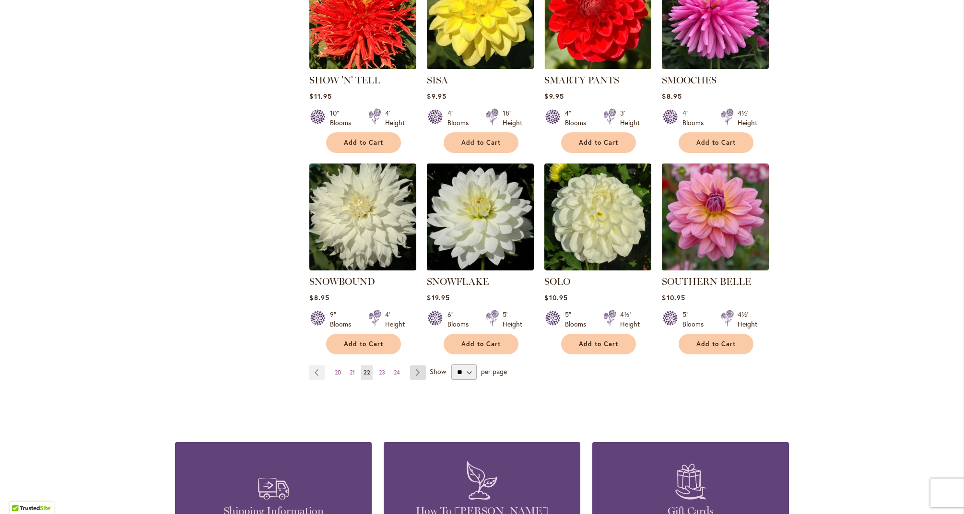
click at [419, 366] on link "Page Next" at bounding box center [418, 373] width 16 height 14
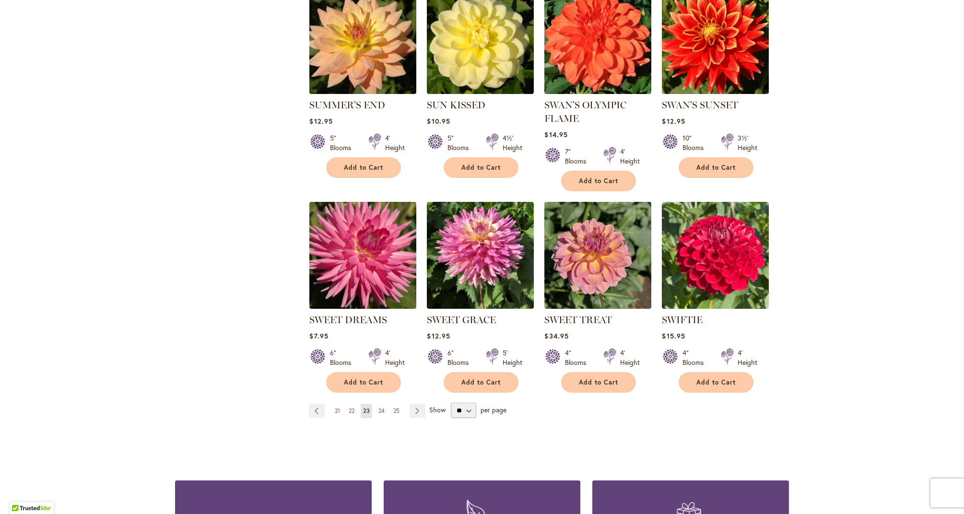
scroll to position [657, 0]
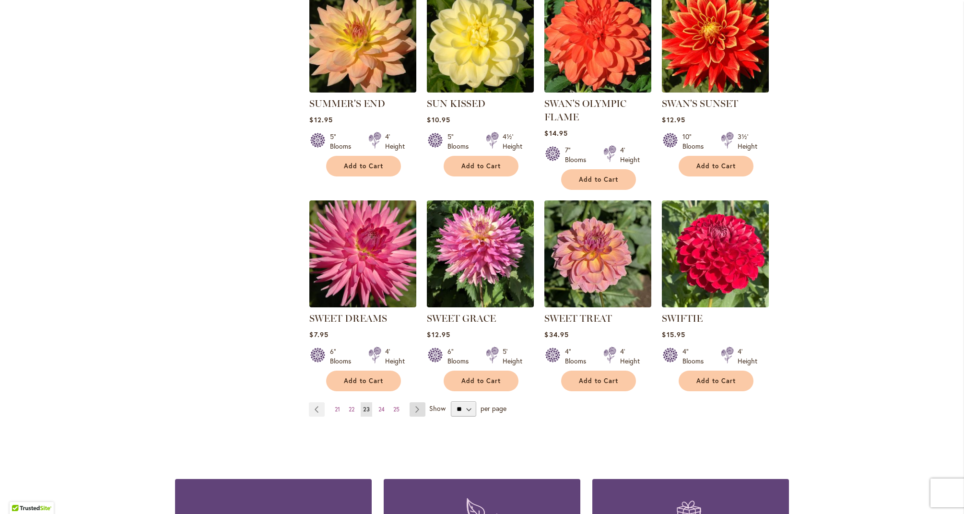
click at [422, 407] on link "Page Next" at bounding box center [418, 410] width 16 height 14
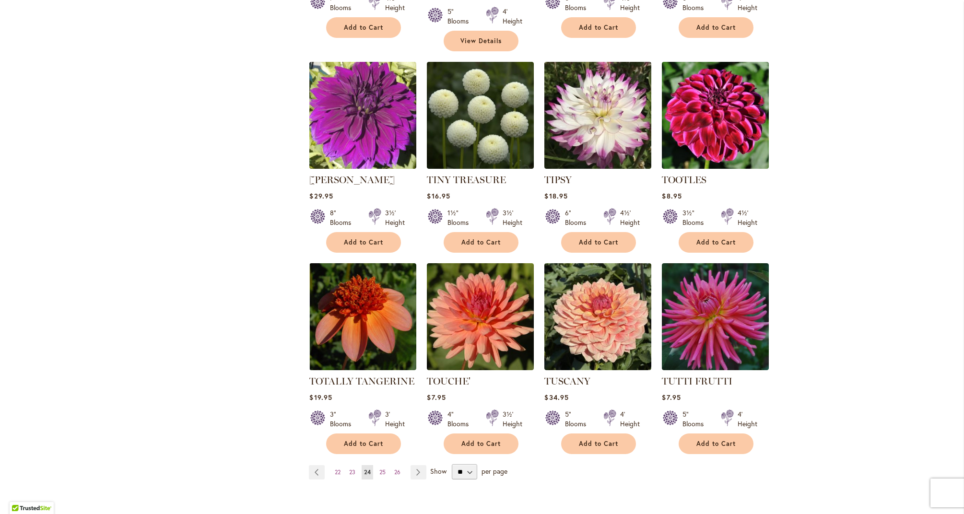
scroll to position [595, 0]
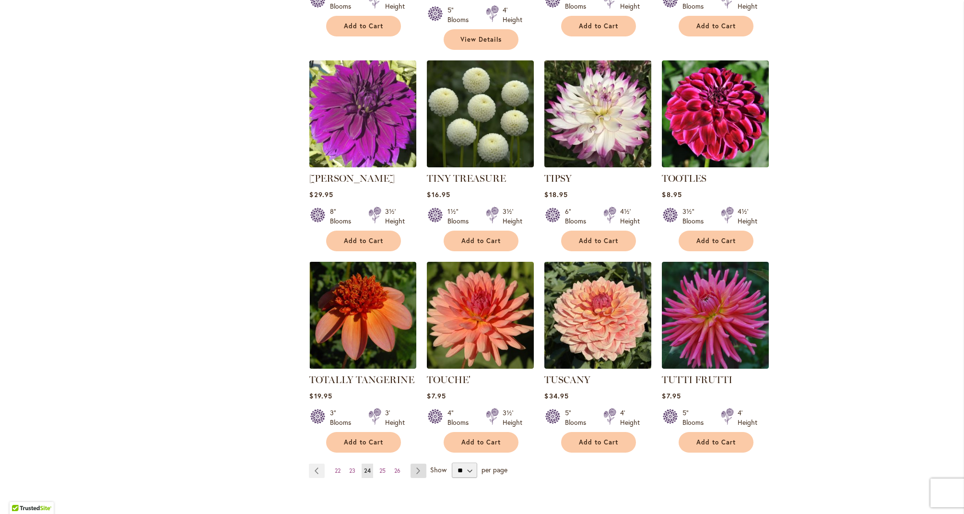
click at [419, 464] on link "Page Next" at bounding box center [419, 471] width 16 height 14
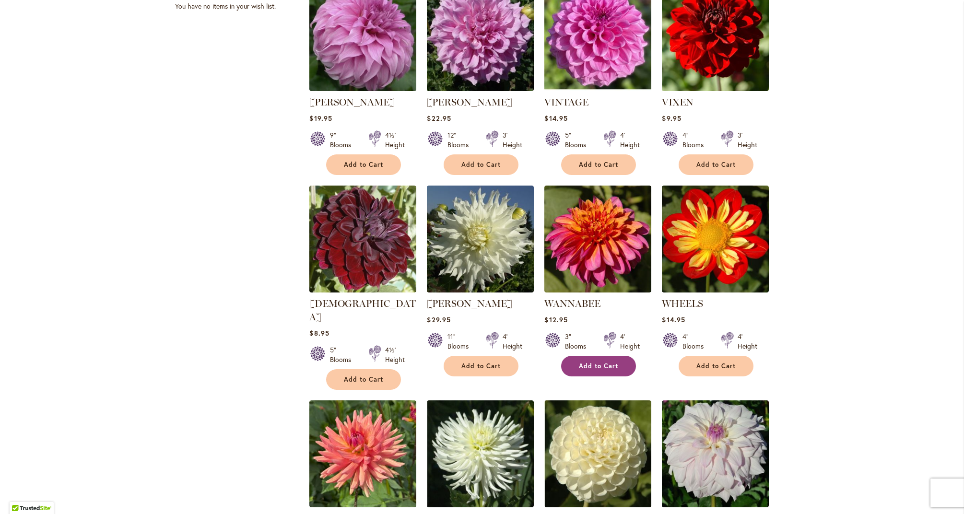
scroll to position [0, 0]
click at [600, 362] on span "Add to Cart" at bounding box center [598, 366] width 39 height 8
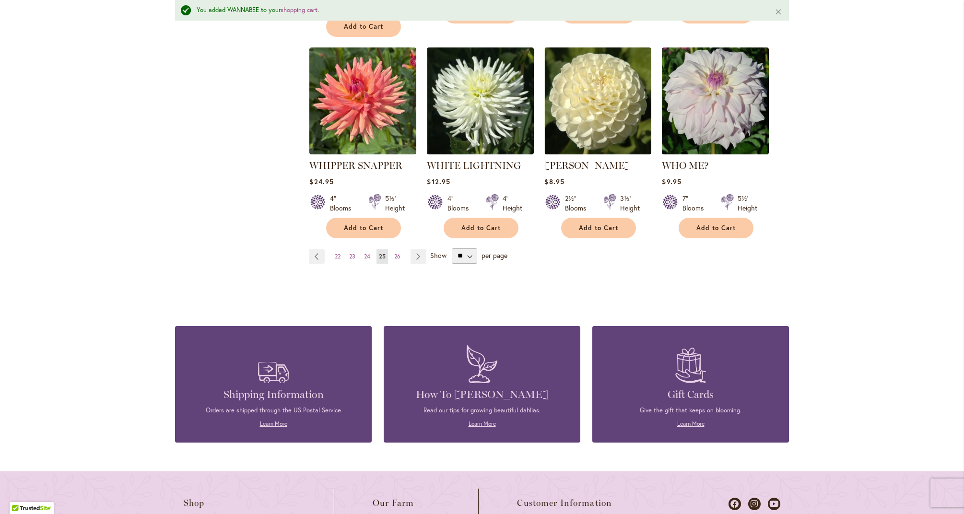
scroll to position [838, 0]
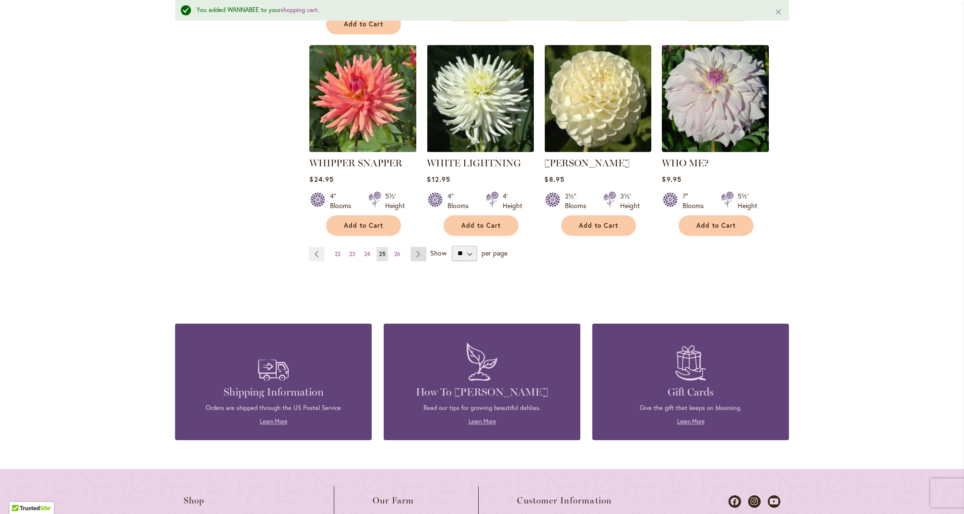
click at [416, 247] on link "Page Next" at bounding box center [419, 254] width 16 height 14
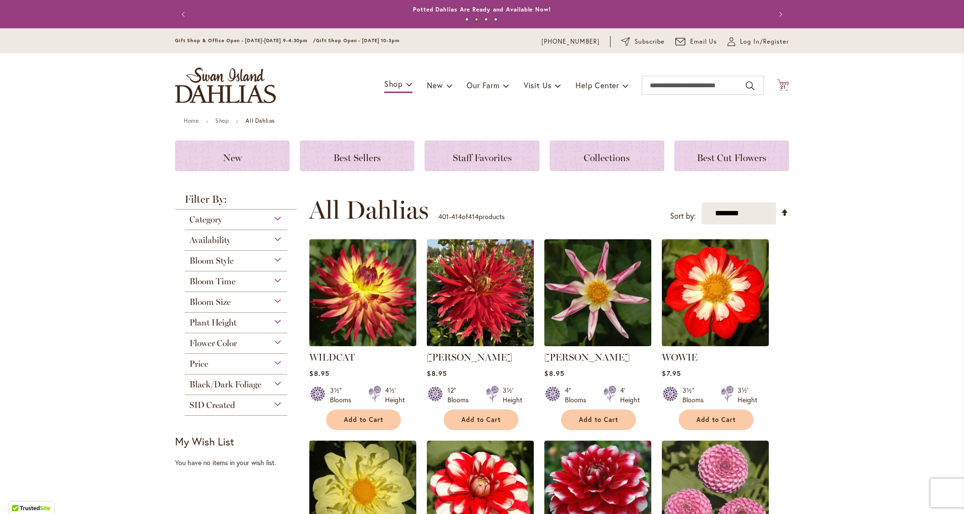
click at [784, 84] on span "21" at bounding box center [784, 87] width 6 height 6
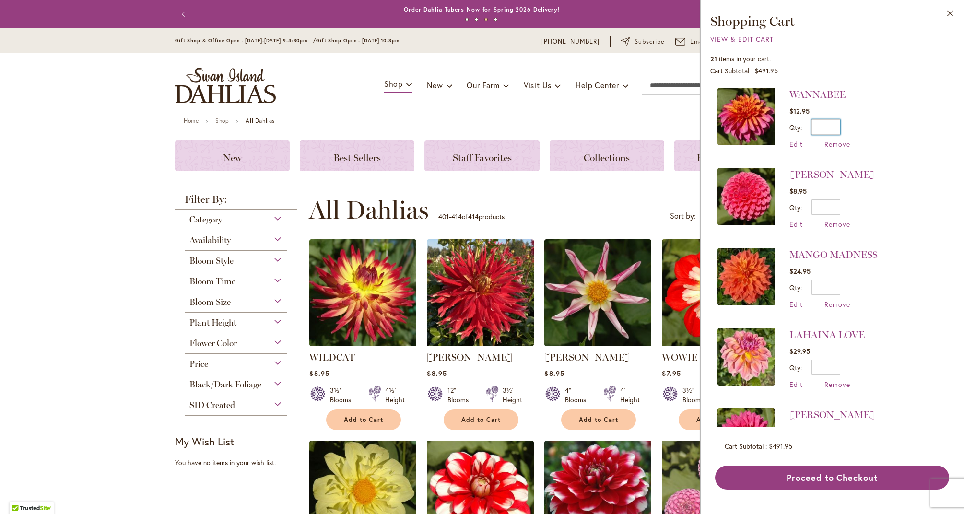
click at [836, 126] on input "*" at bounding box center [826, 126] width 29 height 15
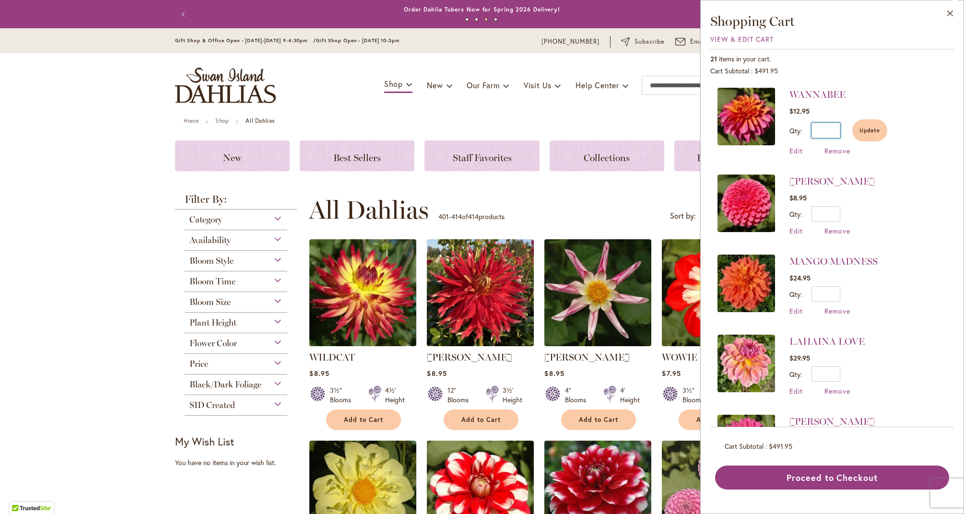
type input "*"
click at [841, 215] on div "Qty * Update" at bounding box center [832, 213] width 85 height 15
click at [838, 214] on input "*" at bounding box center [826, 213] width 29 height 15
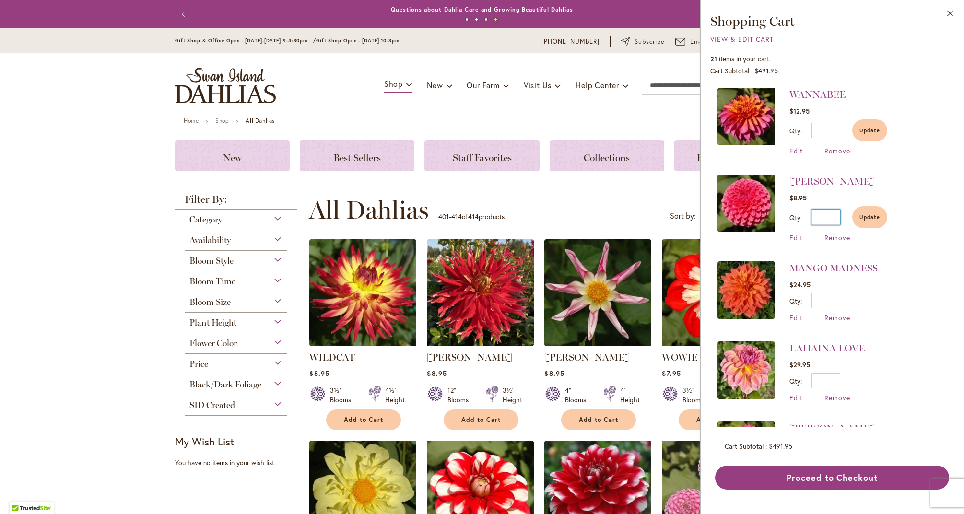
type input "*"
click at [839, 301] on input "*" at bounding box center [826, 300] width 29 height 15
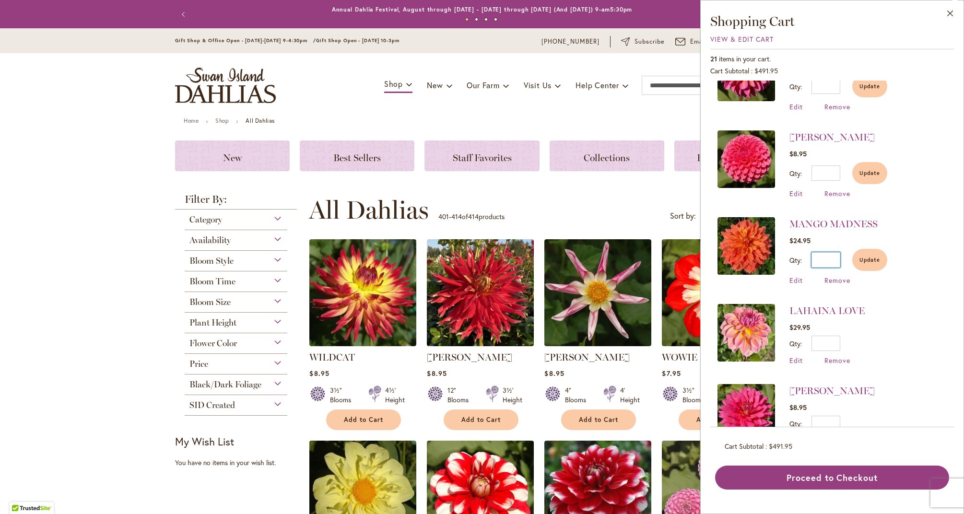
scroll to position [47, 0]
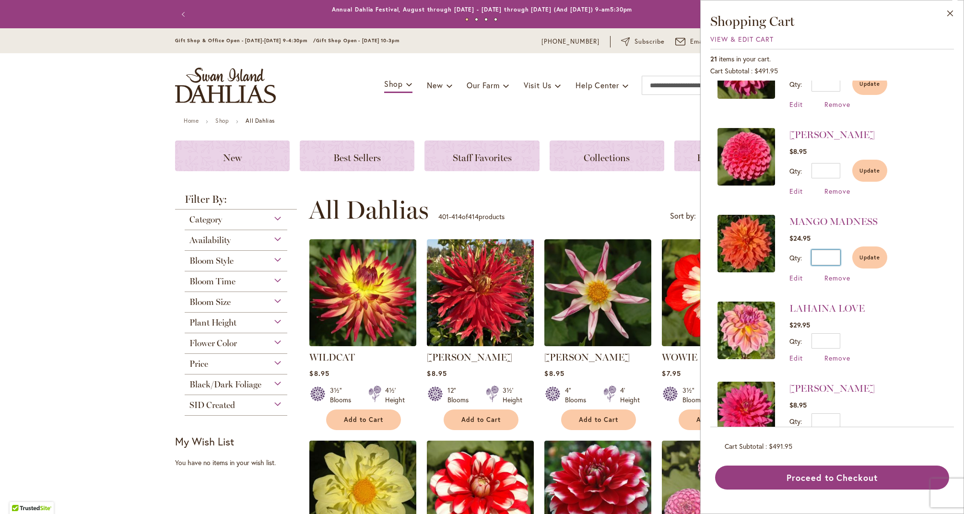
type input "*"
click at [838, 339] on input "*" at bounding box center [826, 340] width 29 height 15
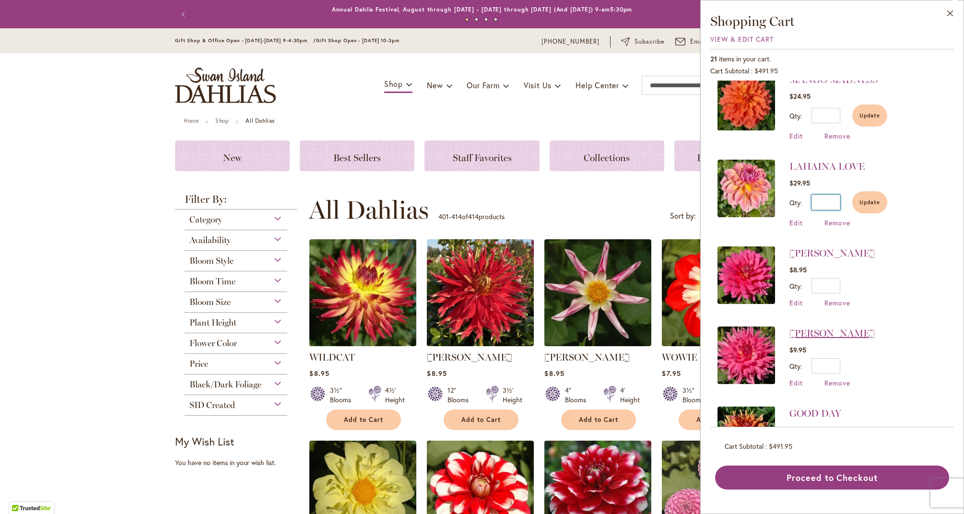
scroll to position [199, 0]
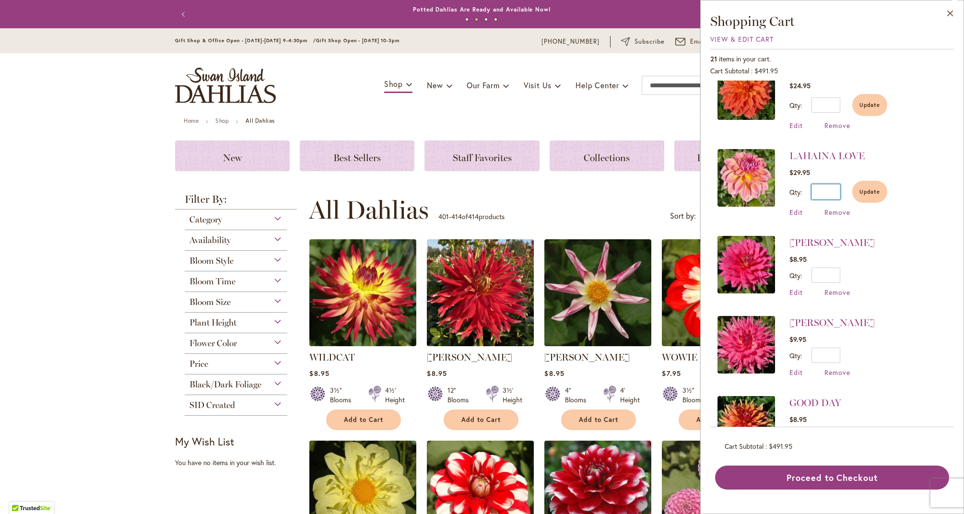
type input "*"
click at [837, 275] on input "*" at bounding box center [826, 275] width 29 height 15
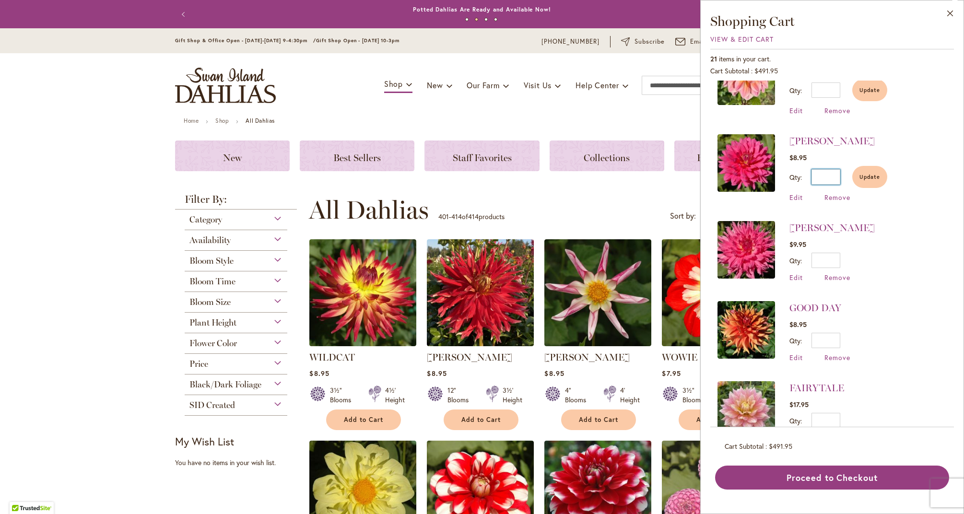
scroll to position [309, 0]
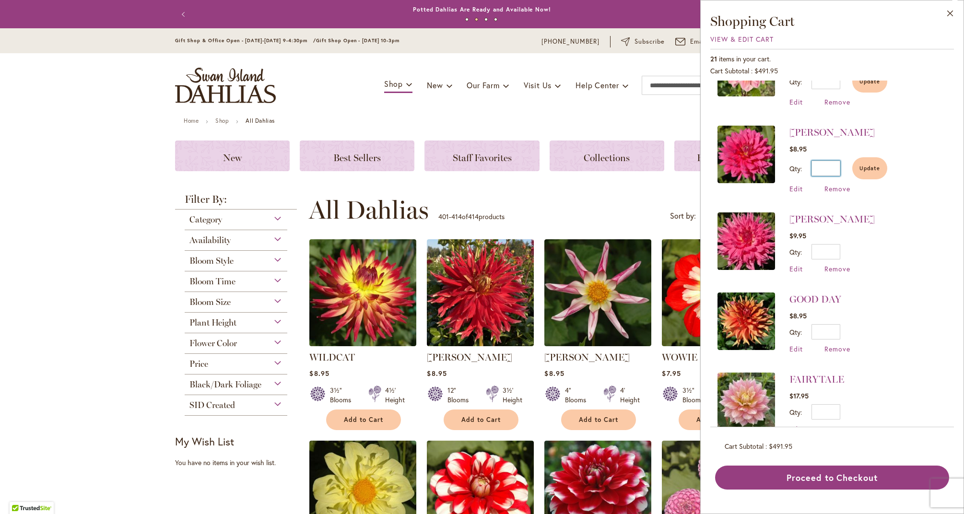
type input "*"
click at [840, 249] on input "*" at bounding box center [826, 251] width 29 height 15
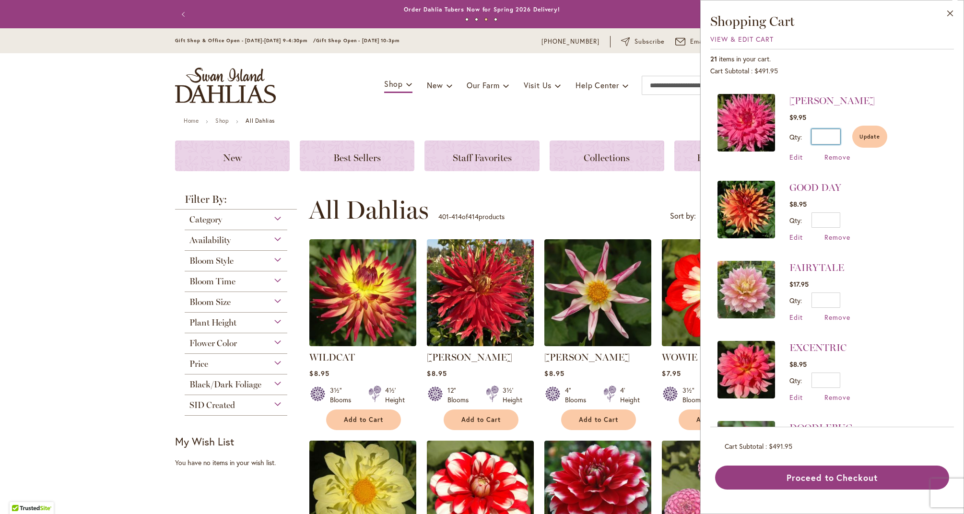
scroll to position [451, 0]
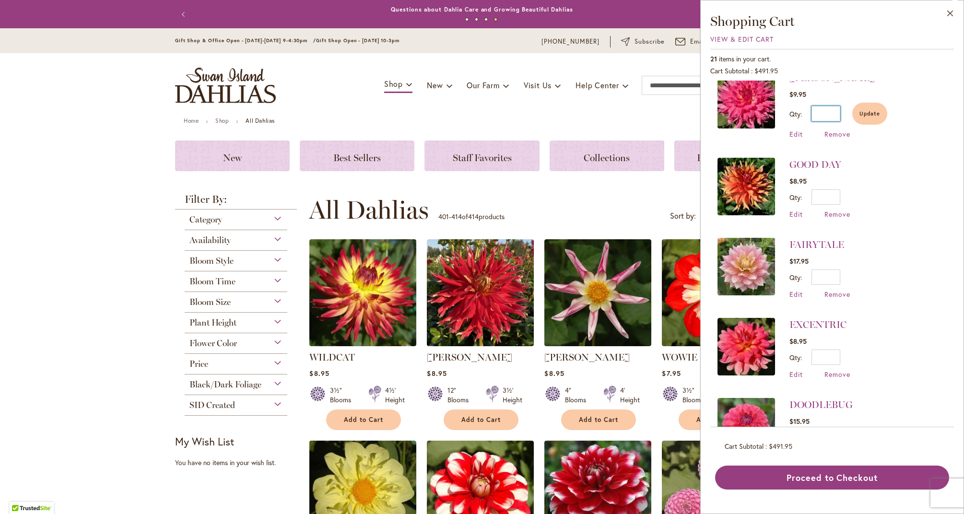
type input "*"
click at [840, 274] on input "*" at bounding box center [826, 277] width 29 height 15
click at [839, 194] on input "*" at bounding box center [826, 197] width 29 height 15
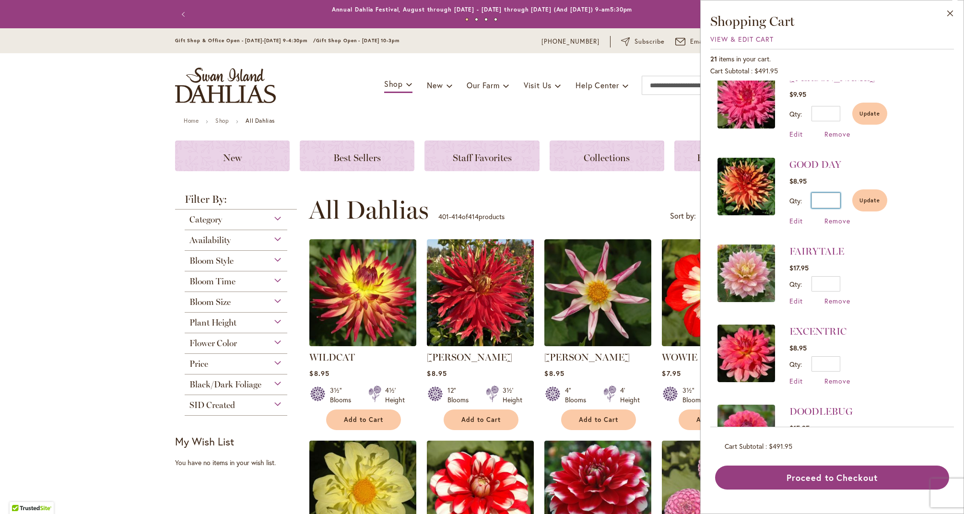
type input "*"
drag, startPoint x: 879, startPoint y: 297, endPoint x: 872, endPoint y: 297, distance: 7.2
click at [879, 297] on li "FAIRYTALE $17.95 Qty * Update Edit Remove" at bounding box center [832, 275] width 229 height 80
click at [838, 281] on input "*" at bounding box center [826, 283] width 29 height 15
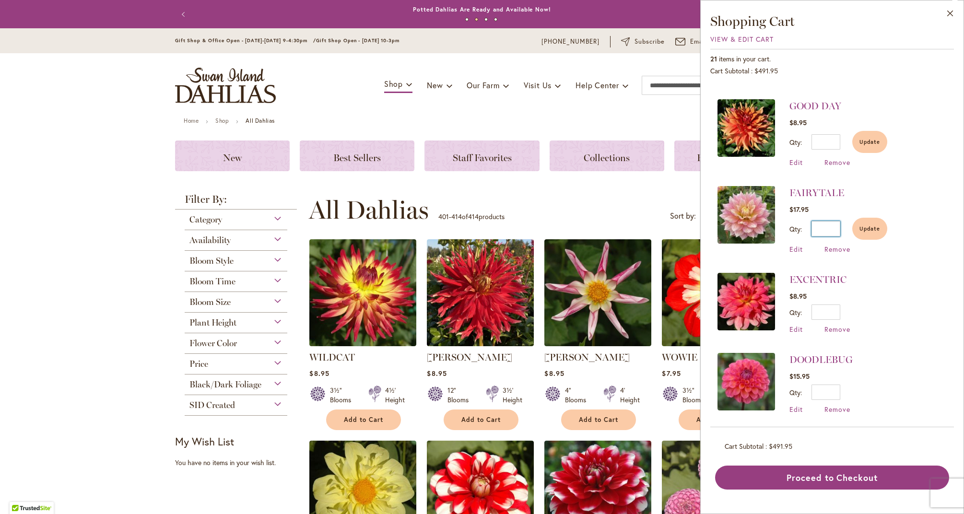
scroll to position [534, 0]
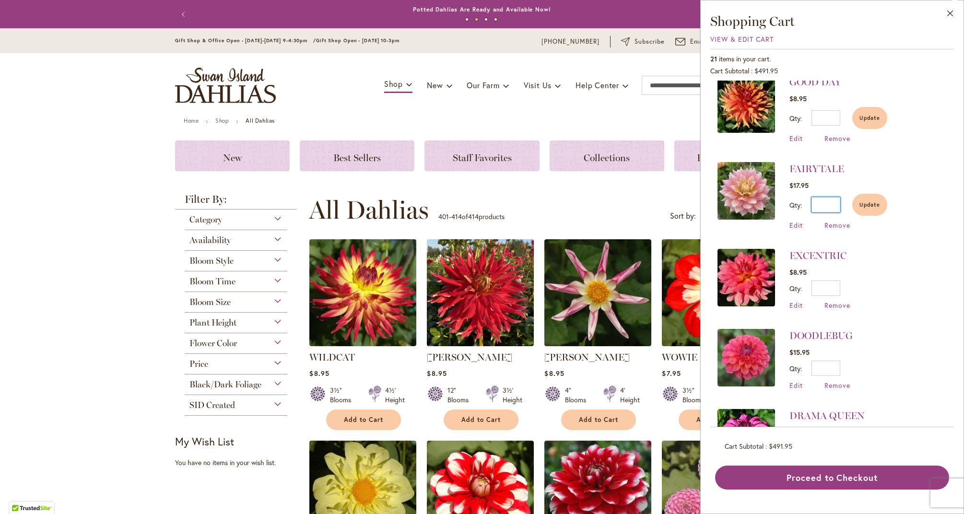
type input "*"
click at [838, 285] on input "*" at bounding box center [826, 288] width 29 height 15
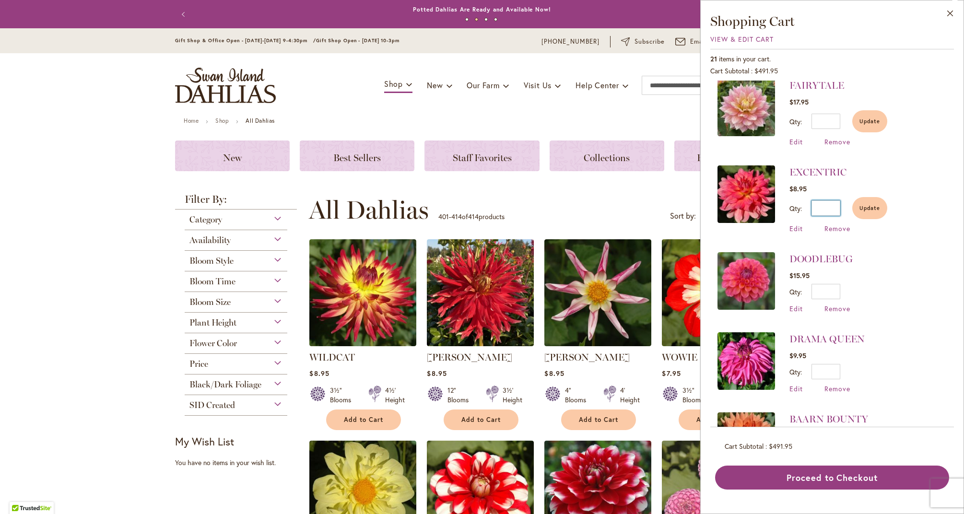
scroll to position [637, 0]
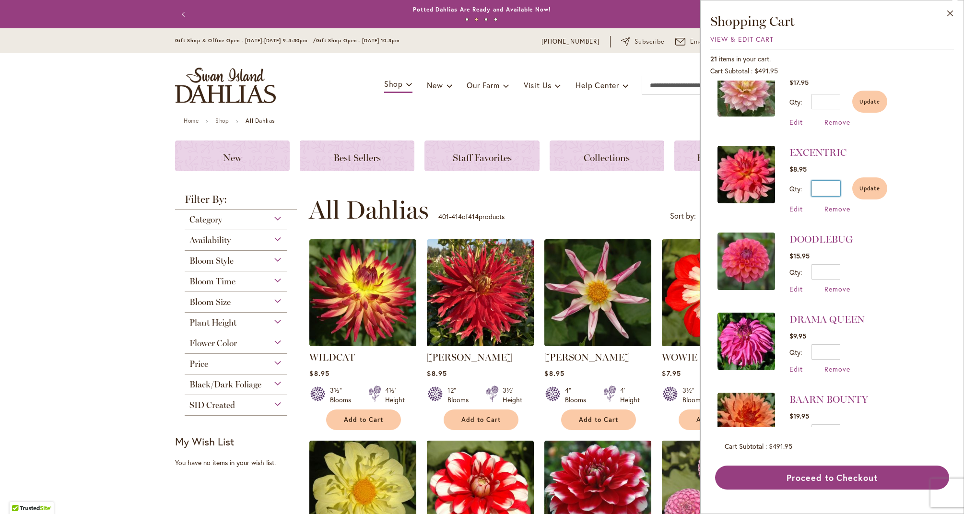
type input "*"
click at [838, 269] on input "*" at bounding box center [826, 271] width 29 height 15
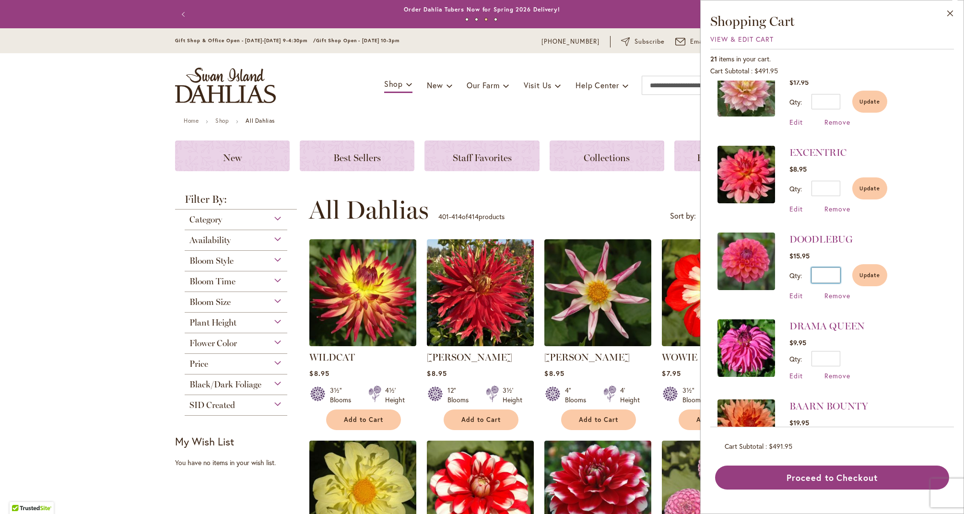
type input "*"
click at [869, 332] on li "DRAMA QUEEN $9.95 Qty * Update Edit Remove" at bounding box center [832, 350] width 229 height 80
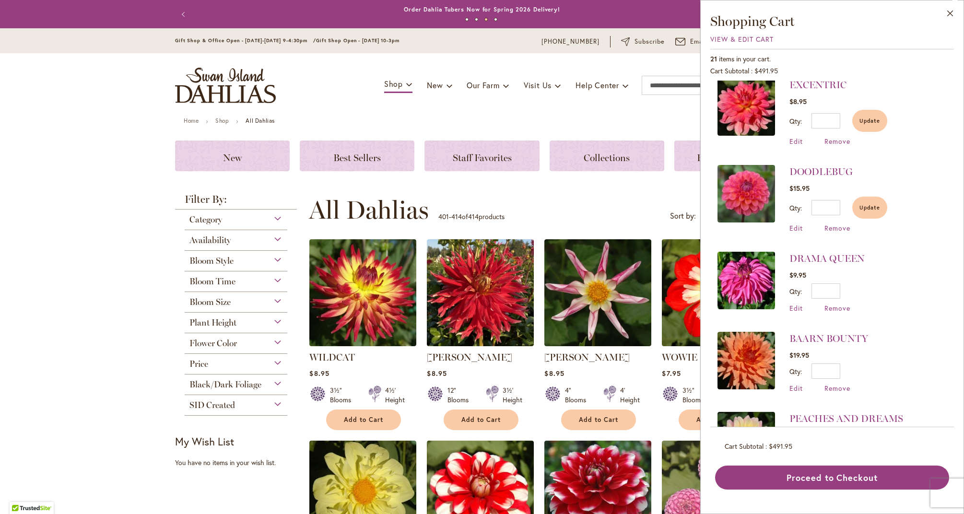
scroll to position [713, 0]
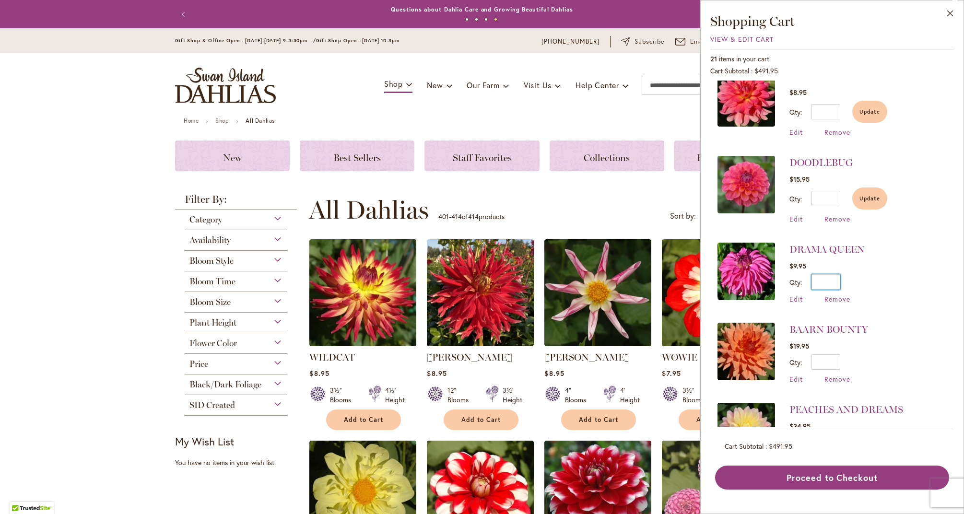
click at [839, 277] on input "*" at bounding box center [826, 281] width 29 height 15
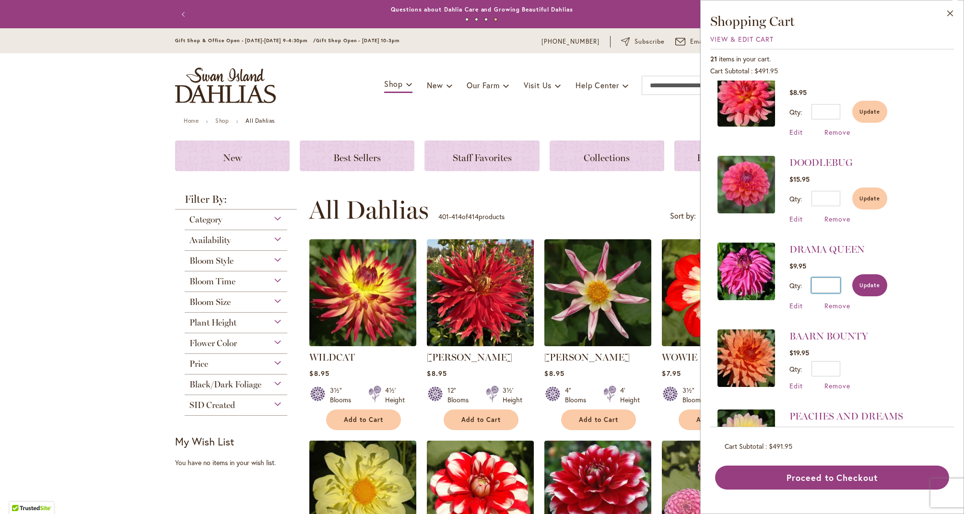
scroll to position [768, 0]
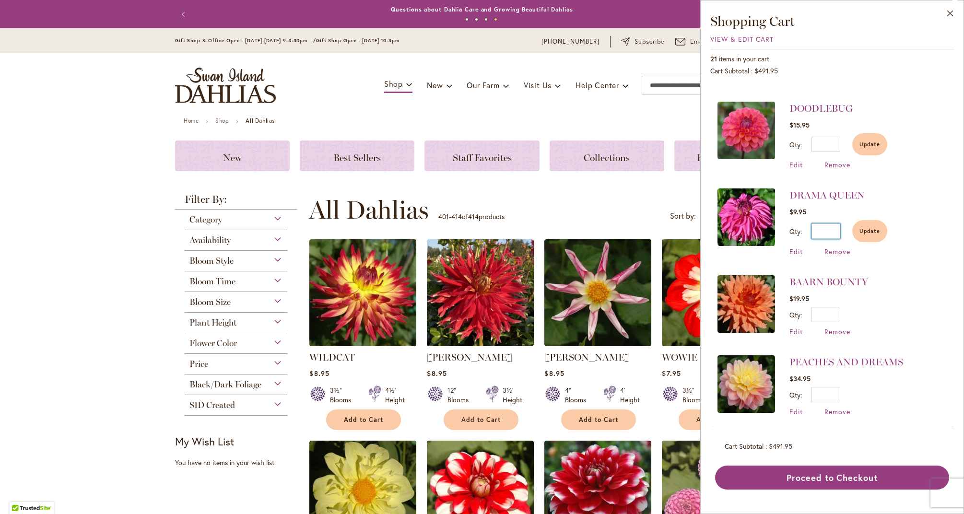
type input "*"
click at [839, 309] on input "*" at bounding box center [826, 314] width 29 height 15
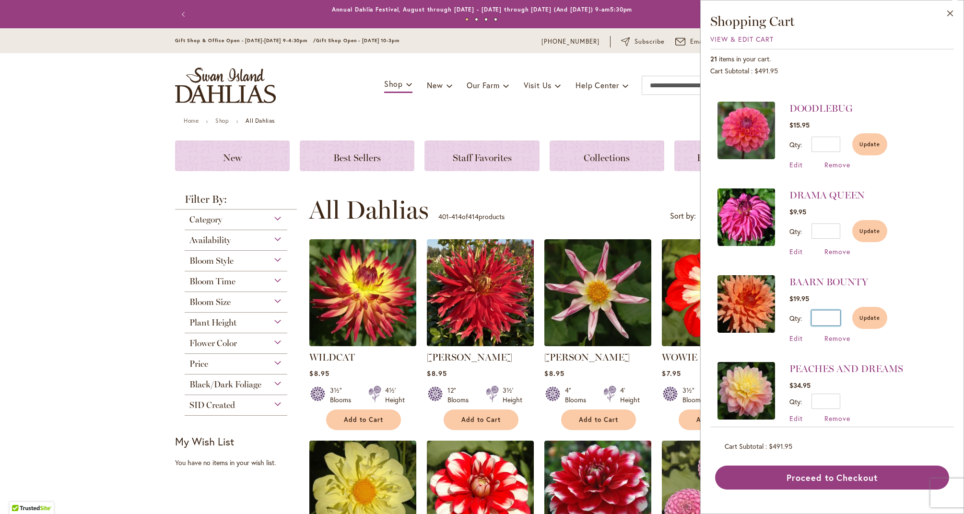
type input "*"
click at [914, 344] on li "BAARN BOUNTY $19.95 Qty * Update Edit Remove" at bounding box center [832, 309] width 229 height 87
click at [836, 395] on input "*" at bounding box center [826, 401] width 29 height 15
type input "*"
click at [900, 423] on div "Edit Remove" at bounding box center [847, 425] width 114 height 9
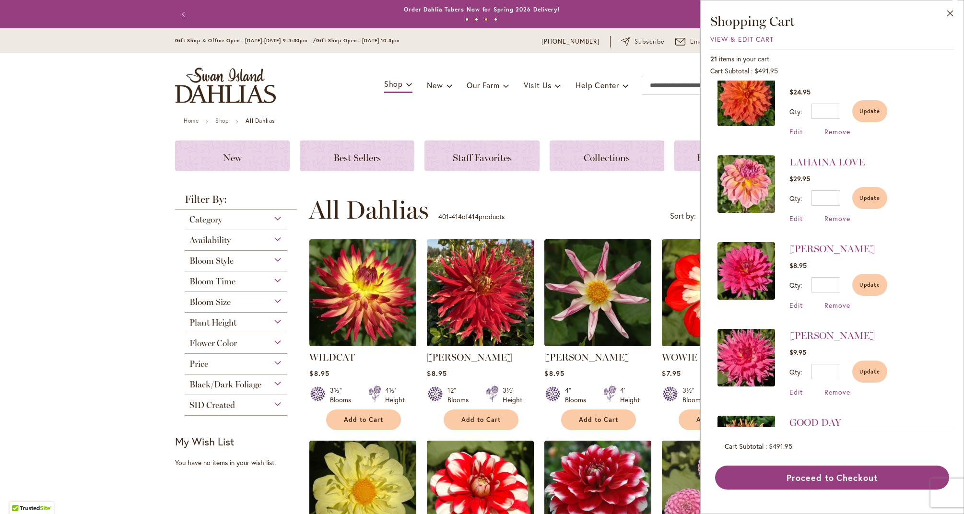
scroll to position [208, 0]
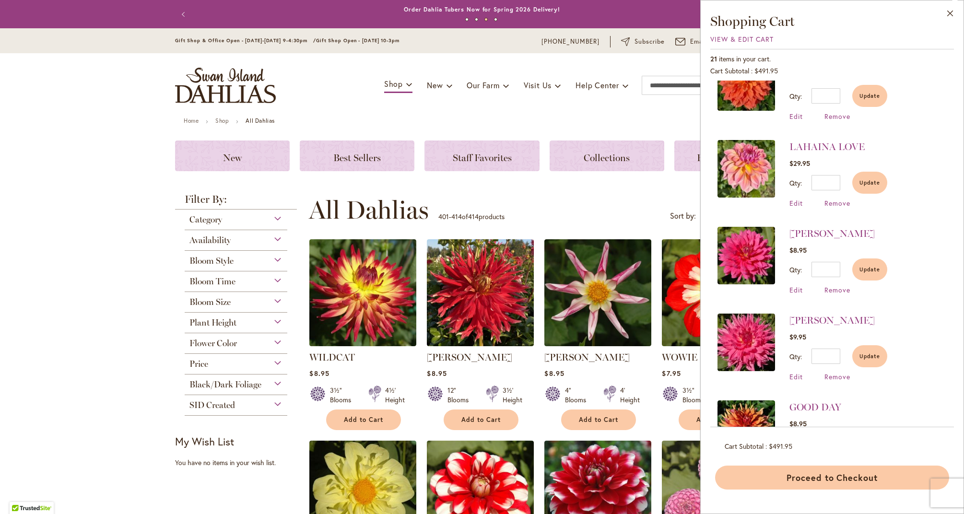
click at [850, 480] on button "Proceed to Checkout" at bounding box center [832, 478] width 234 height 24
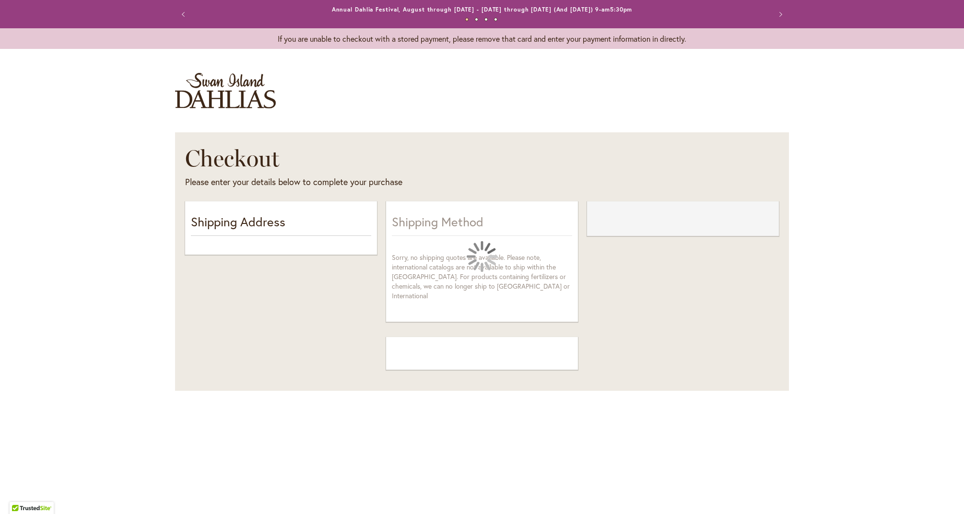
select select "**"
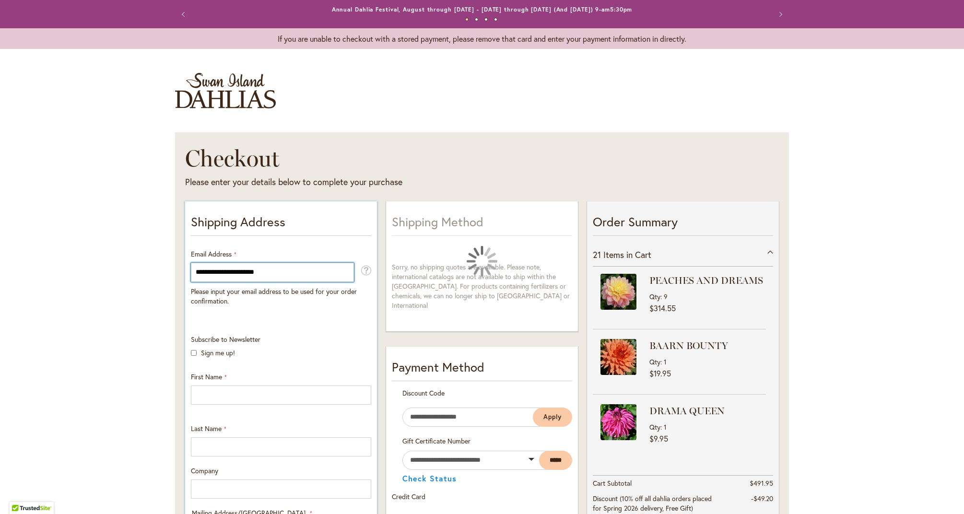
type input "**********"
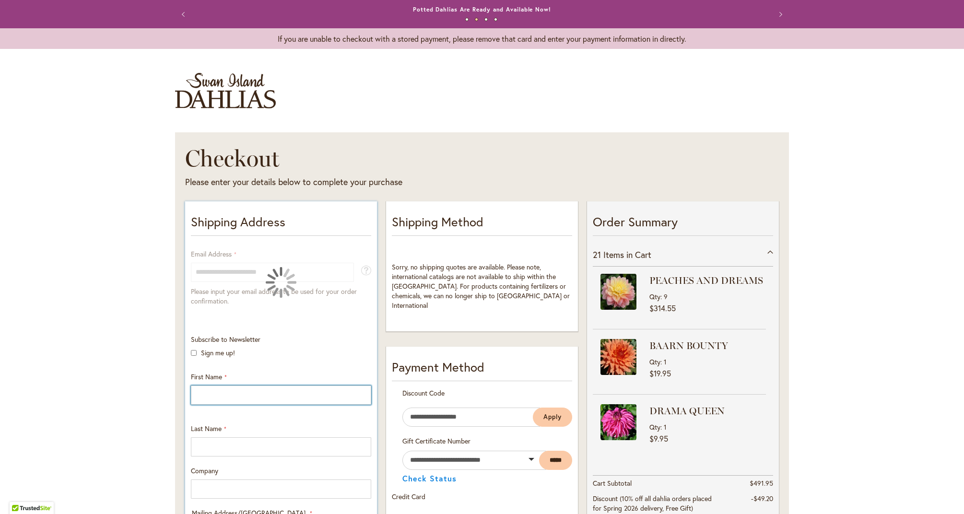
click at [357, 394] on input "First Name" at bounding box center [281, 395] width 180 height 19
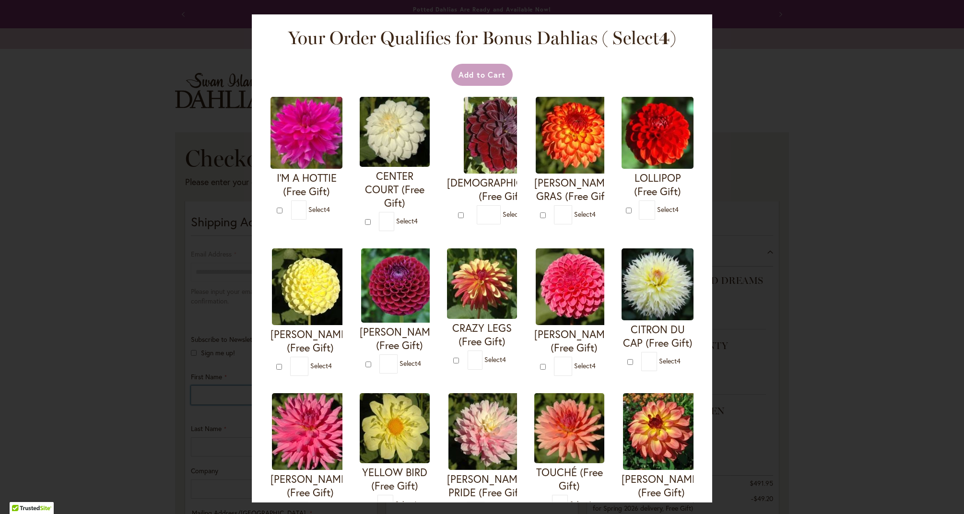
type input "*****"
type input "**********"
select select "**"
type input "*******"
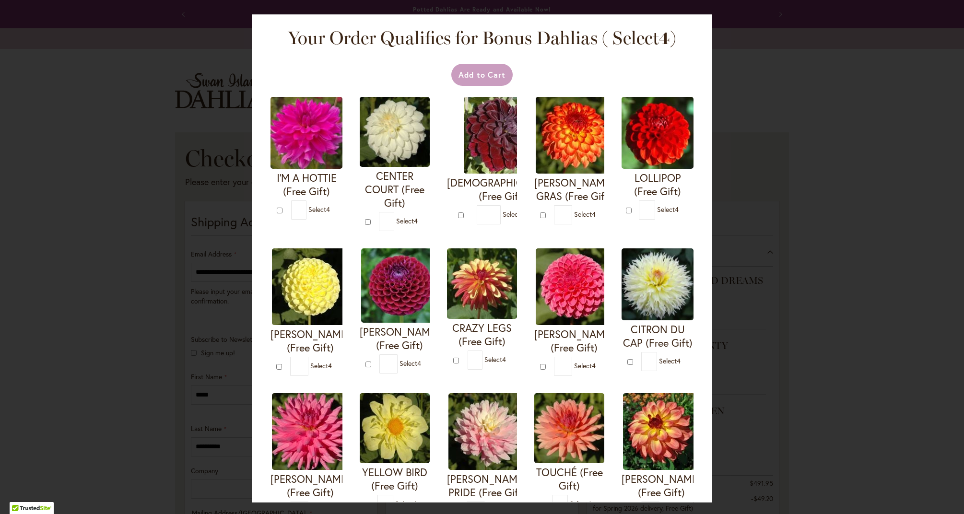
type input "*****"
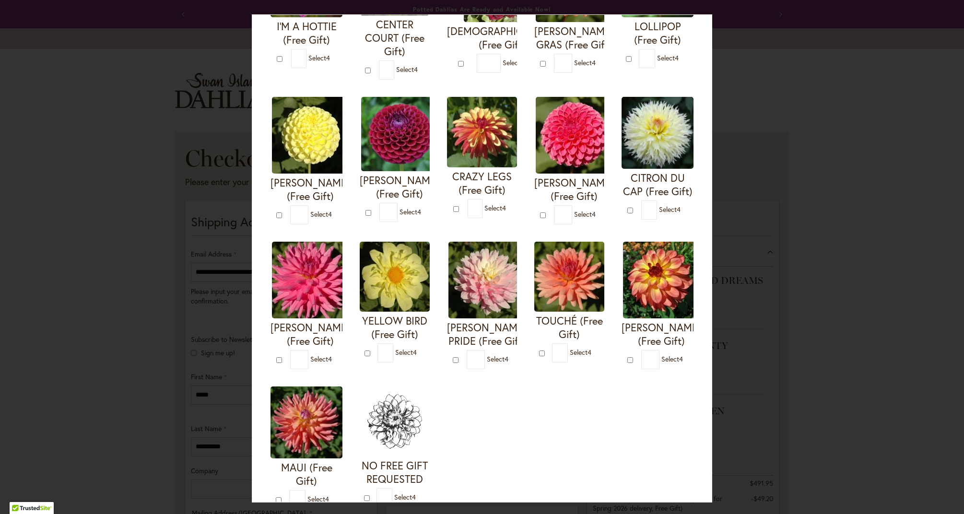
scroll to position [146, 0]
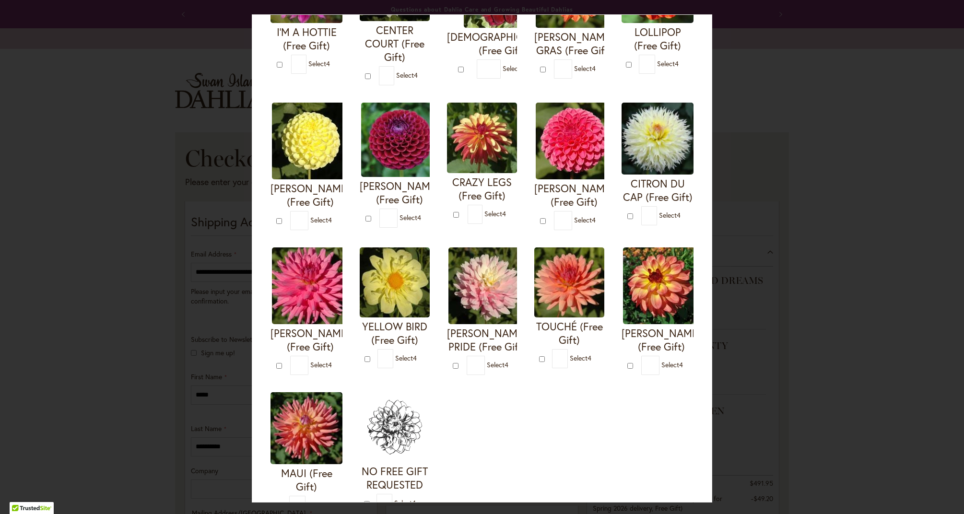
type input "*"
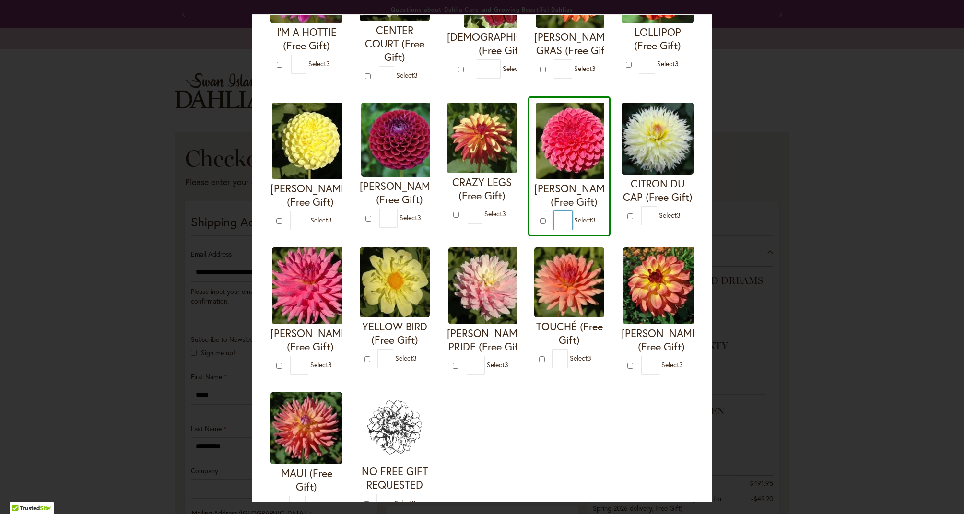
click at [558, 223] on input "*" at bounding box center [563, 220] width 18 height 19
type input "*"
click at [779, 242] on div "Your Order Qualifies for Bonus Dahlias ( Select 0 ) Add to Cart I'M A HOTTIE (F…" at bounding box center [482, 257] width 964 height 514
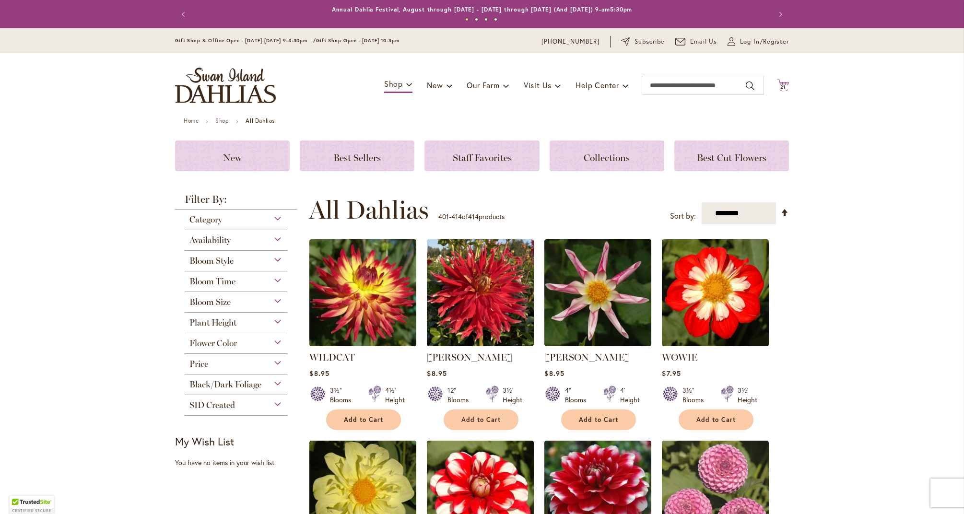
click at [787, 85] on span "21 21 items" at bounding box center [784, 87] width 10 height 5
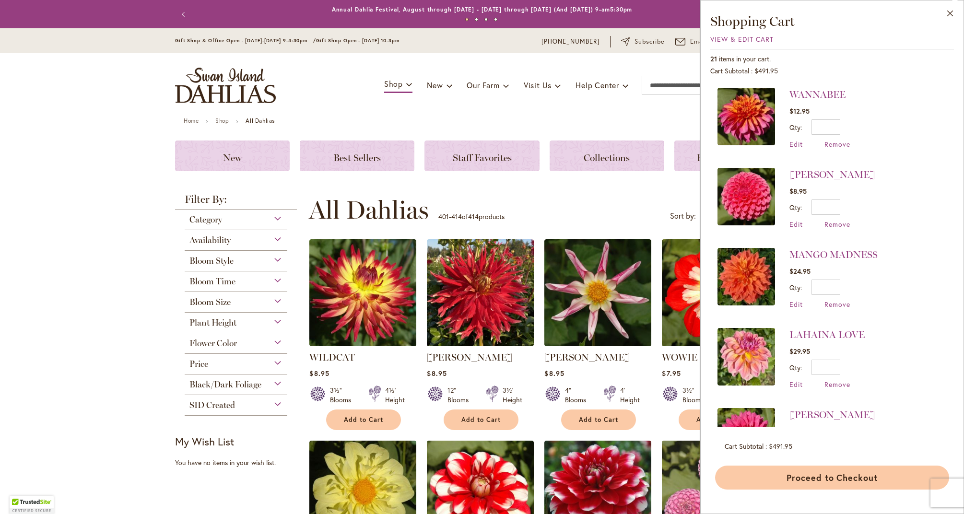
click at [808, 475] on button "Proceed to Checkout" at bounding box center [832, 478] width 234 height 24
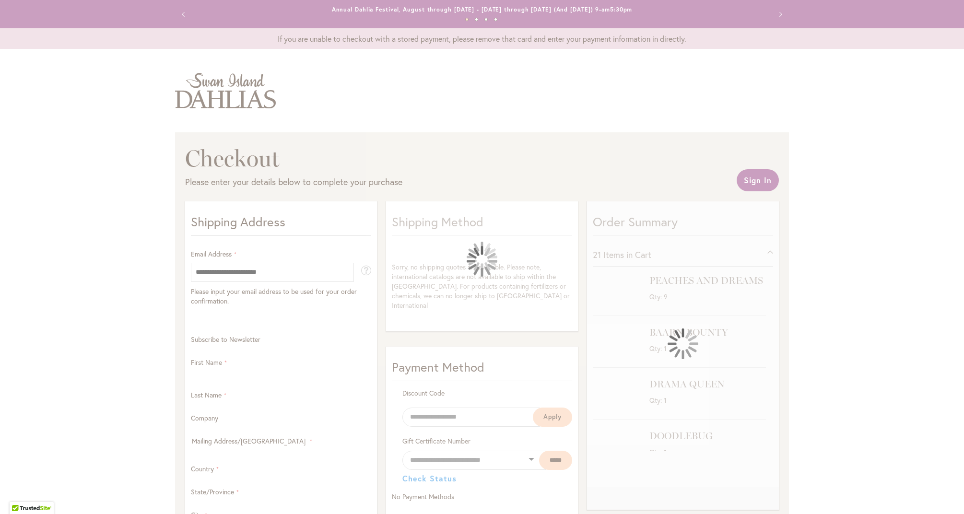
select select "**"
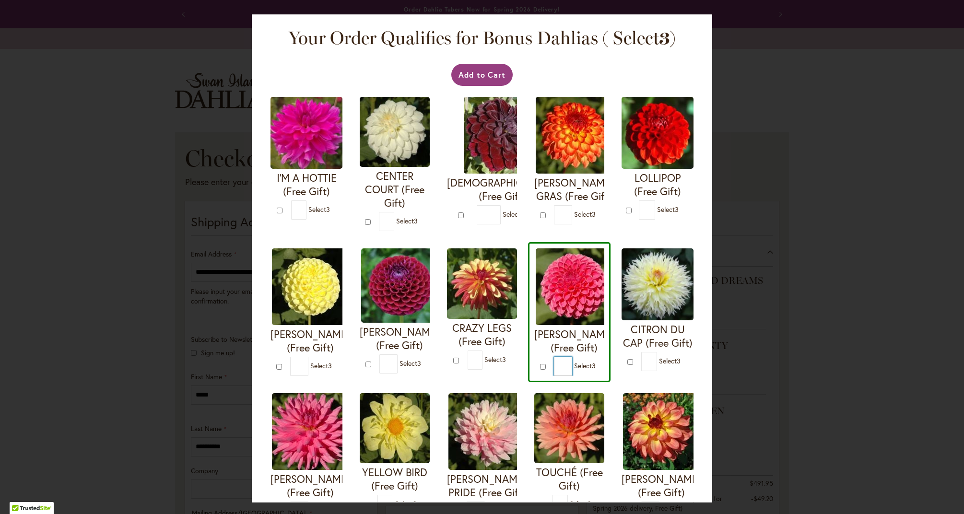
click at [557, 372] on input "*" at bounding box center [563, 366] width 18 height 19
type input "*"
click at [619, 377] on div "CITRON DU CAP (Free Gift) * 0" at bounding box center [658, 312] width 84 height 140
click at [511, 369] on div "CRAZY LEGS (Free Gift) * 0" at bounding box center [482, 312] width 83 height 140
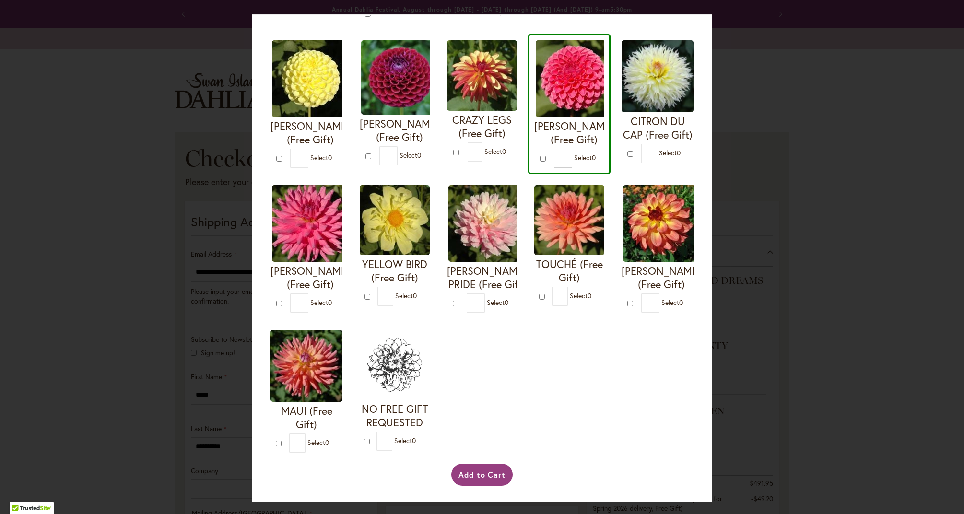
scroll to position [221, 0]
click at [492, 478] on button "Add to Cart" at bounding box center [482, 475] width 62 height 22
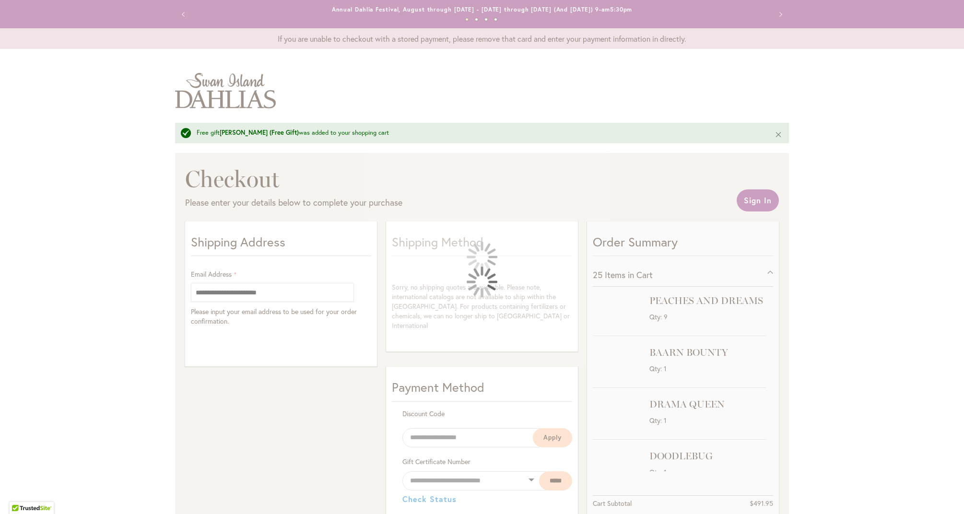
select select "**"
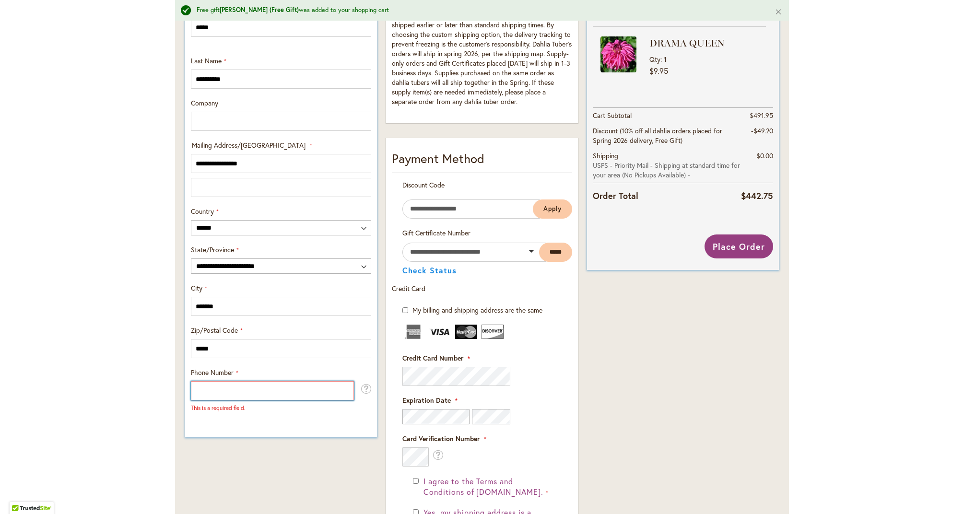
scroll to position [389, 0]
click at [341, 391] on input "Phone Number" at bounding box center [272, 390] width 163 height 19
type input "**********"
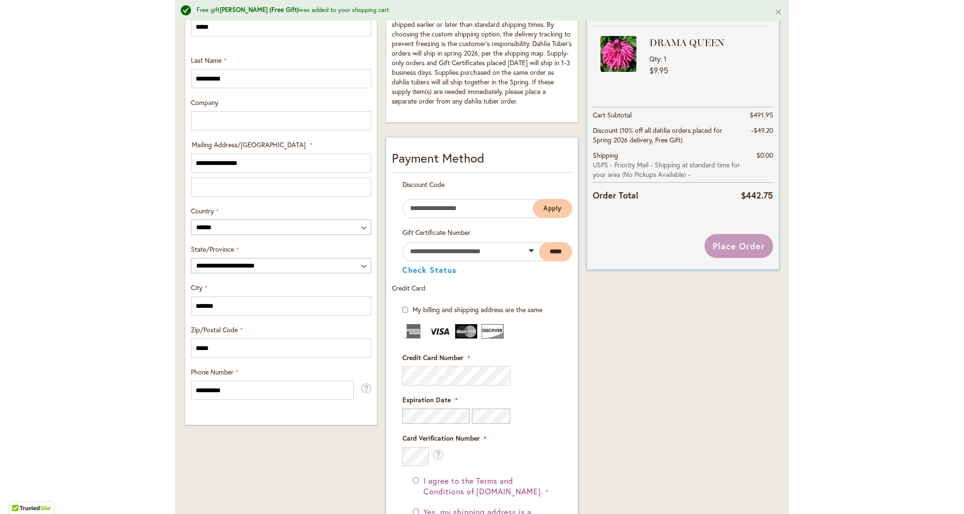
click at [570, 367] on fieldset "Payment Information Payment Method Discount Code Enter discount code Apply Gift…" at bounding box center [482, 396] width 180 height 495
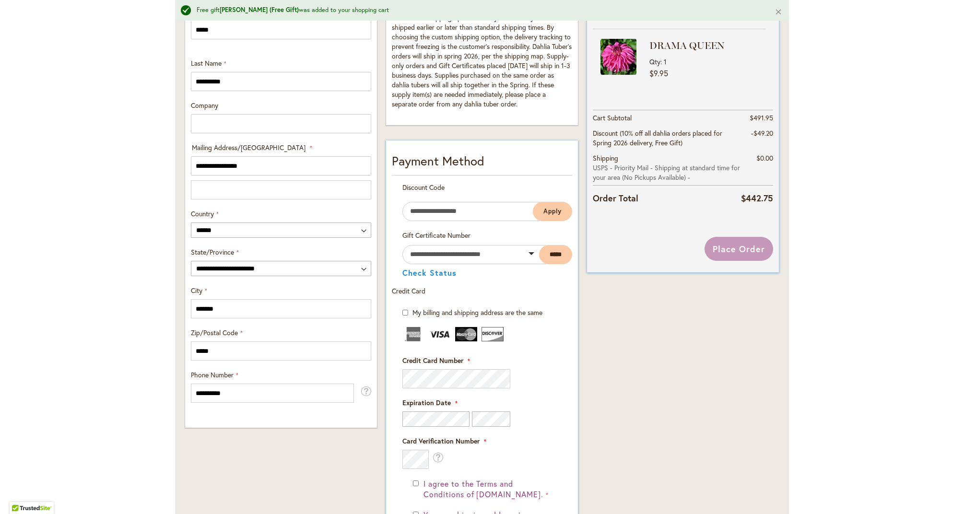
scroll to position [385, 0]
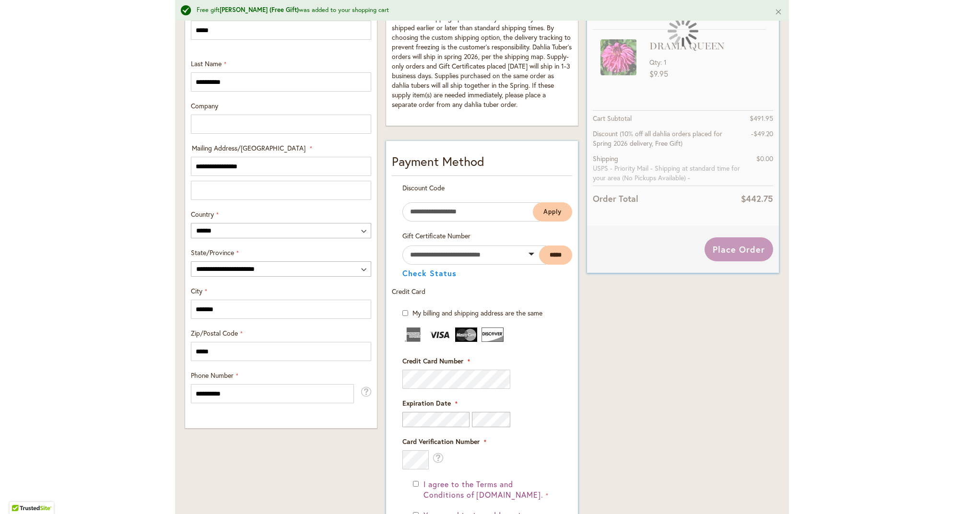
click at [487, 391] on fieldset "Payment Information Payment Method Discount Code Enter discount code Apply Gift…" at bounding box center [482, 400] width 180 height 495
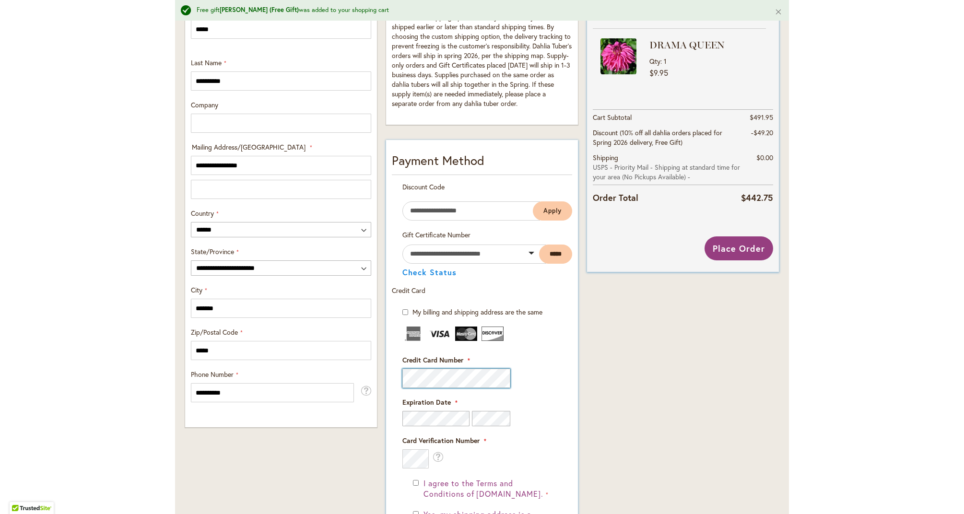
scroll to position [387, 0]
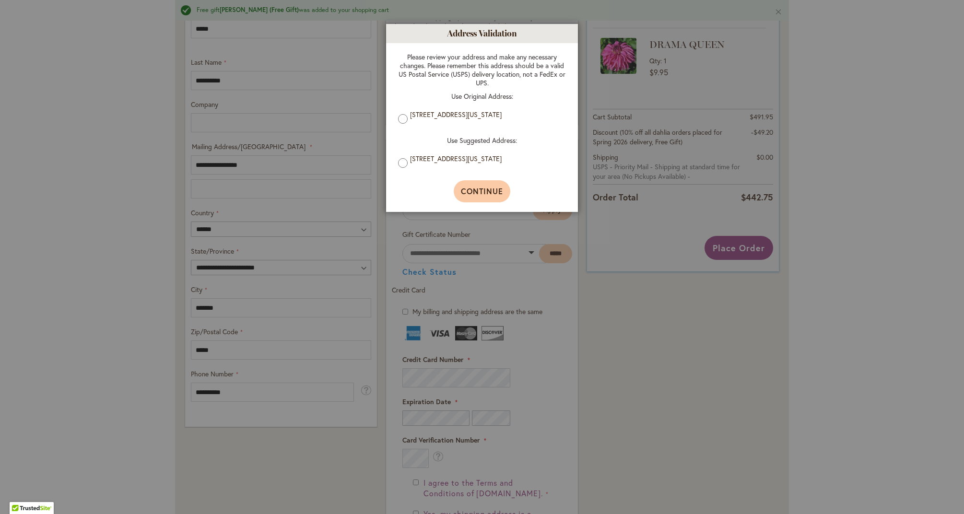
click at [480, 194] on span "Continue" at bounding box center [482, 191] width 43 height 10
type input "**********"
type input "*******"
type input "**********"
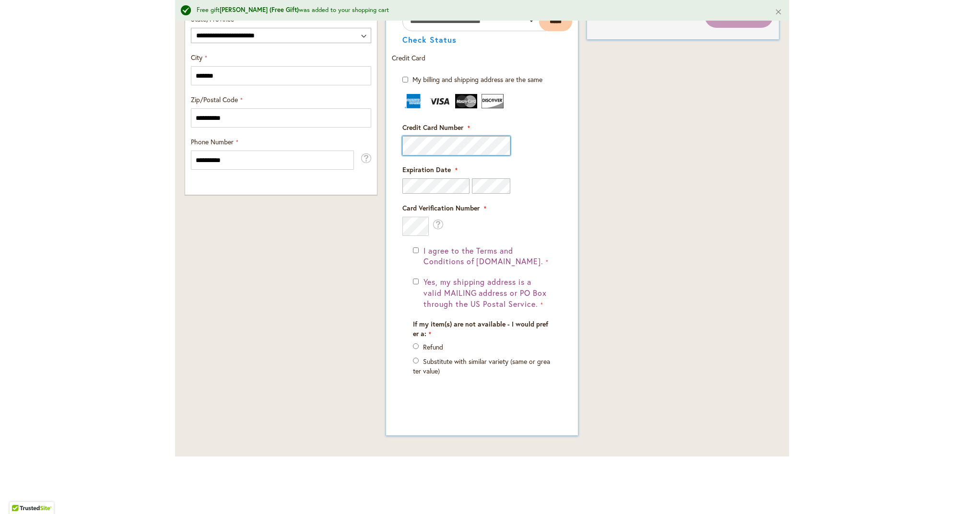
scroll to position [625, 0]
click at [417, 251] on fieldset "Payment Information Payment Method Discount Code Enter discount code Apply Gift…" at bounding box center [482, 166] width 180 height 495
click at [418, 282] on fieldset "Payment Information Payment Method Discount Code Enter discount code Apply Gift…" at bounding box center [482, 166] width 180 height 495
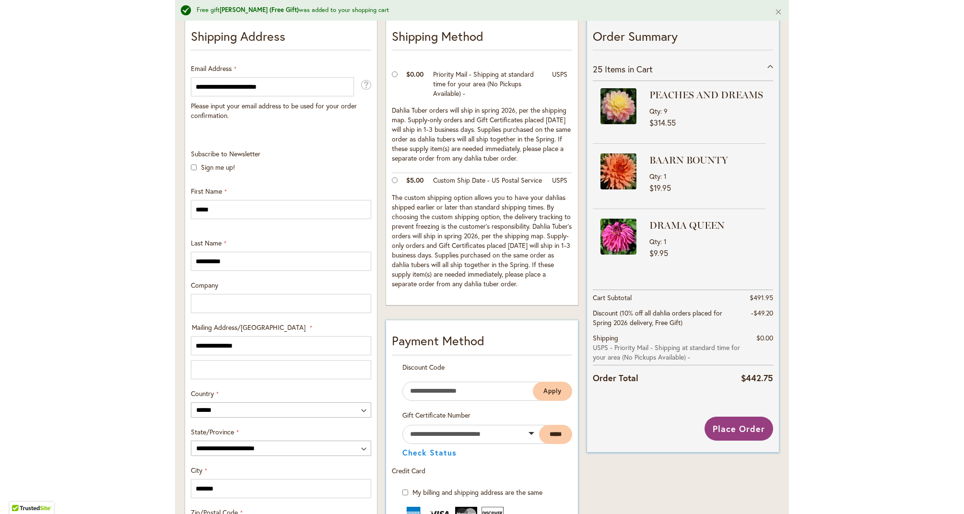
scroll to position [322, 0]
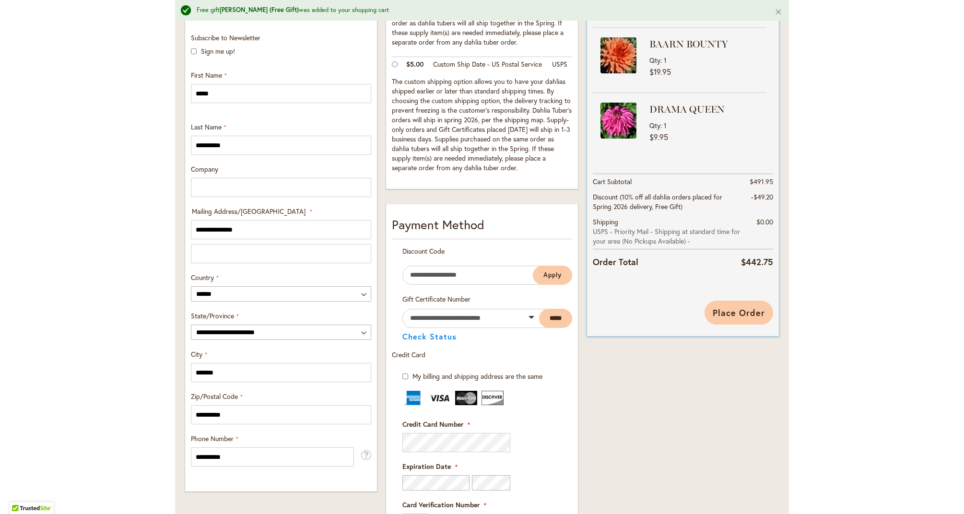
click at [743, 311] on span "Place Order" at bounding box center [739, 313] width 52 height 12
